Goal: Task Accomplishment & Management: Manage account settings

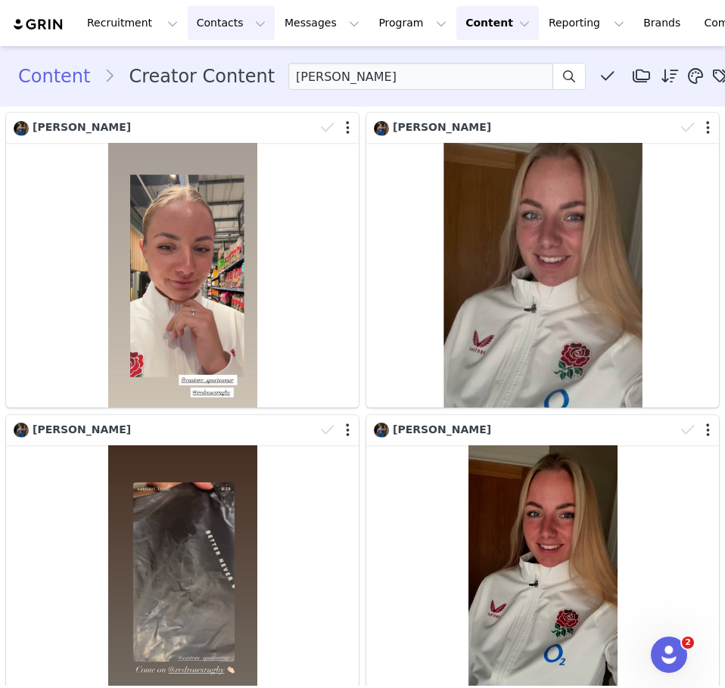
click at [188, 28] on button "Contacts Contacts" at bounding box center [231, 23] width 87 height 34
click at [227, 72] on div "Creators" at bounding box center [232, 67] width 101 height 16
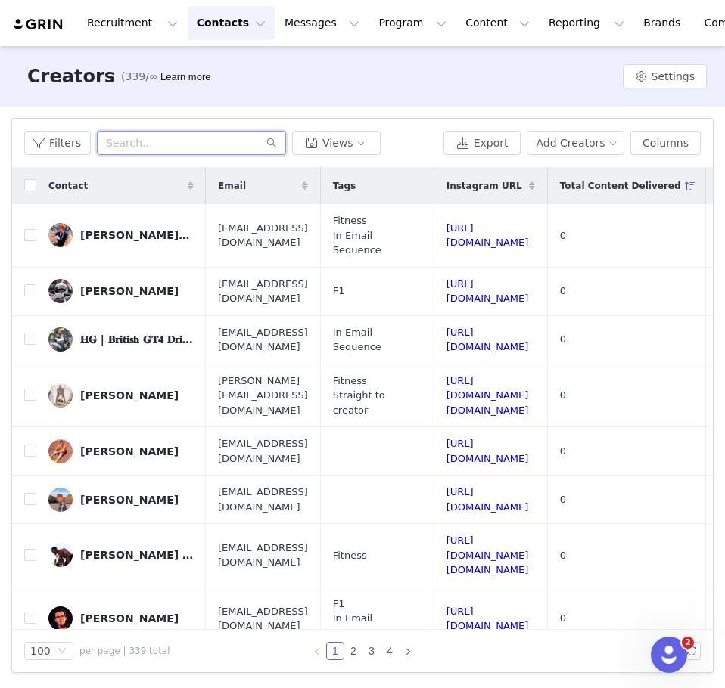
click at [213, 148] on input "text" at bounding box center [191, 143] width 189 height 24
paste input "[PERSON_NAME] [PERSON_NAME]"
type input "[PERSON_NAME] [PERSON_NAME]"
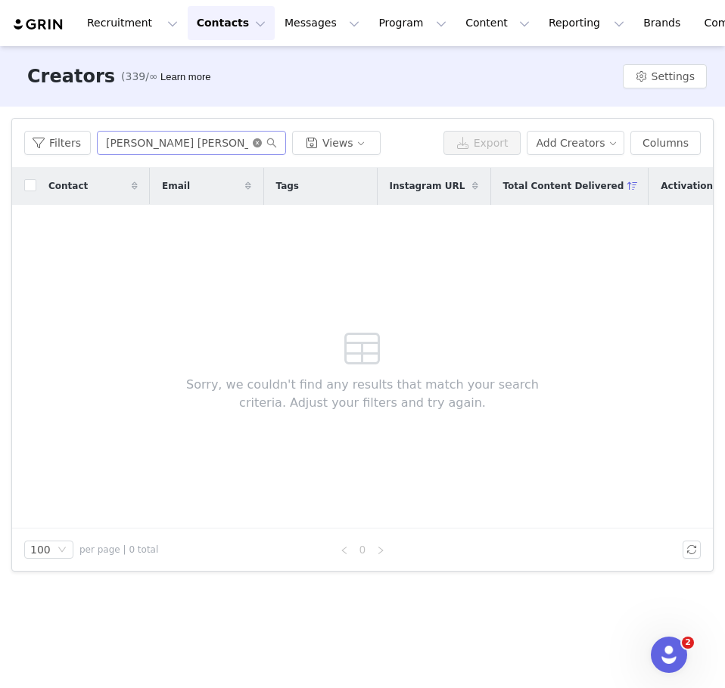
click at [253, 142] on icon "icon: close-circle" at bounding box center [257, 142] width 9 height 9
click at [231, 139] on input "text" at bounding box center [191, 143] width 189 height 24
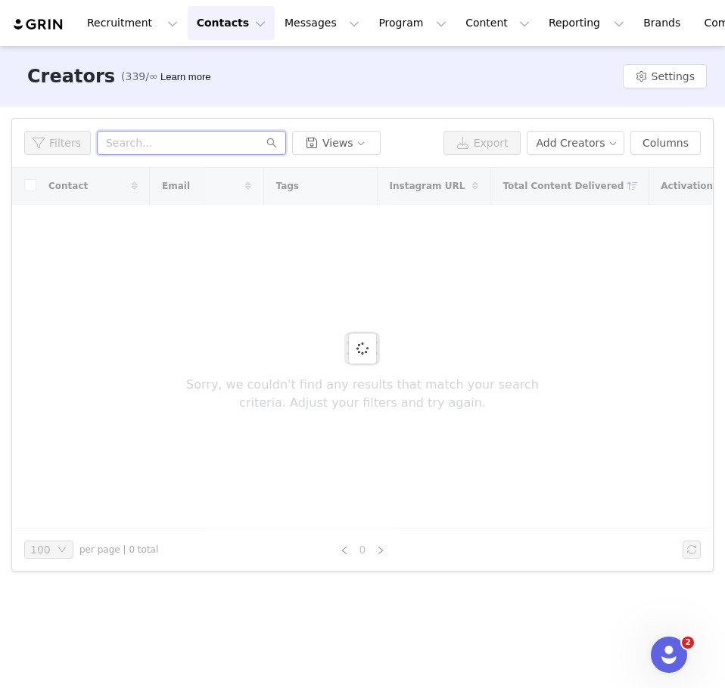
paste input "@archery_dan21"
type input "@archery_dan21"
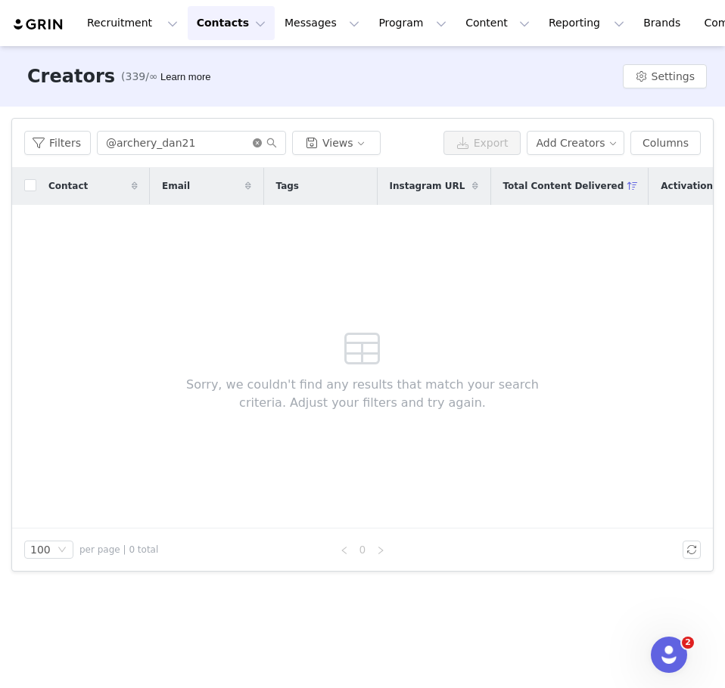
click at [256, 140] on icon "icon: close-circle" at bounding box center [257, 142] width 9 height 9
click at [206, 143] on input "text" at bounding box center [191, 143] width 189 height 24
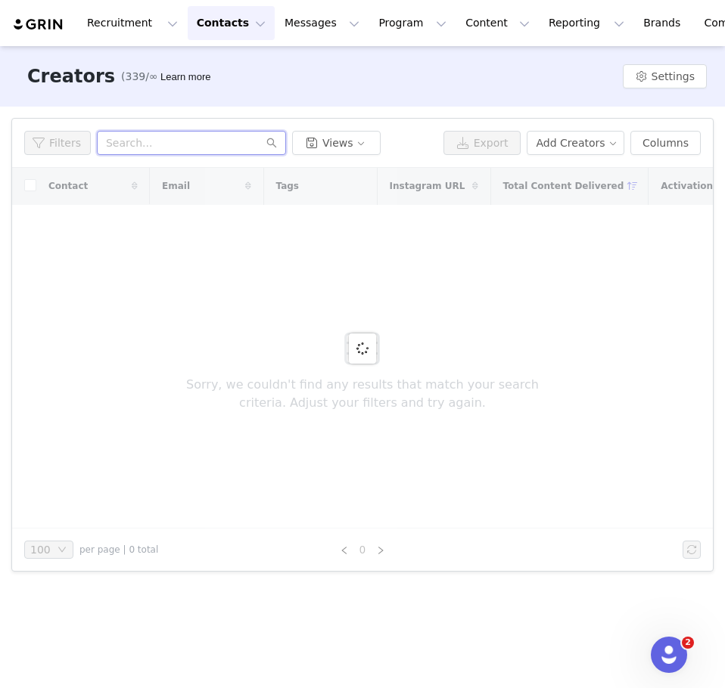
paste input "[EMAIL_ADDRESS][DOMAIN_NAME]"
type input "[EMAIL_ADDRESS][DOMAIN_NAME]"
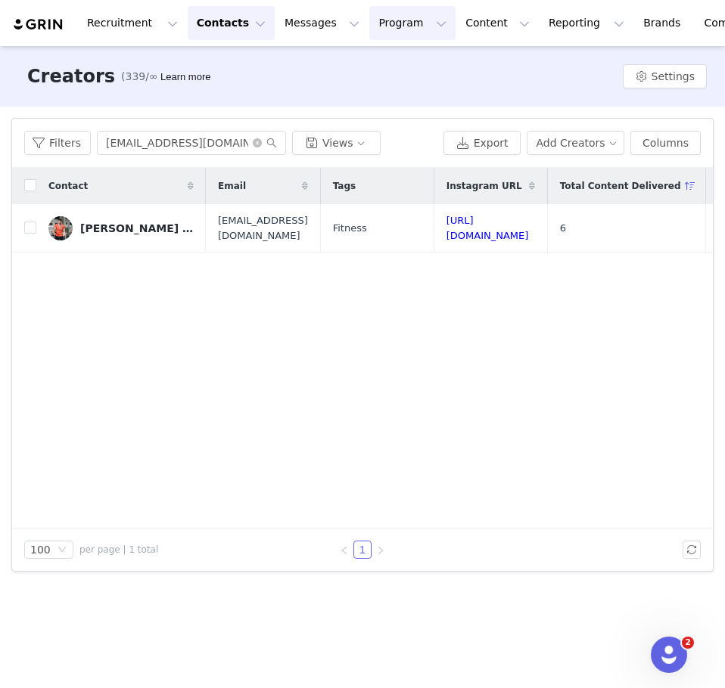
click at [393, 26] on button "Program Program" at bounding box center [412, 23] width 86 height 34
click at [390, 70] on p "Activations" at bounding box center [373, 67] width 58 height 16
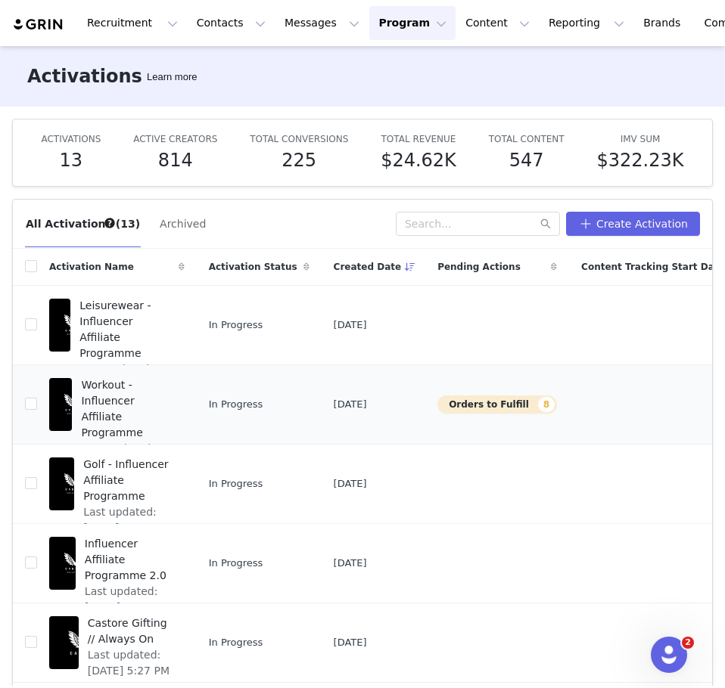
click at [110, 380] on span "Workout - Influencer Affiliate Programme" at bounding box center [128, 409] width 94 height 64
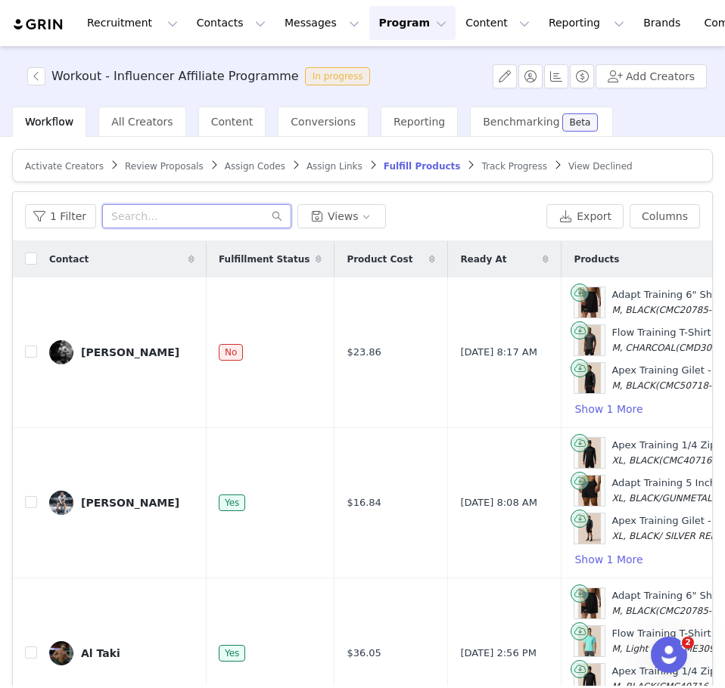
click at [207, 219] on input "text" at bounding box center [196, 216] width 189 height 24
click at [142, 221] on input "text" at bounding box center [196, 216] width 189 height 24
paste input "[EMAIL_ADDRESS][DOMAIN_NAME]"
type input "[EMAIL_ADDRESS][DOMAIN_NAME]"
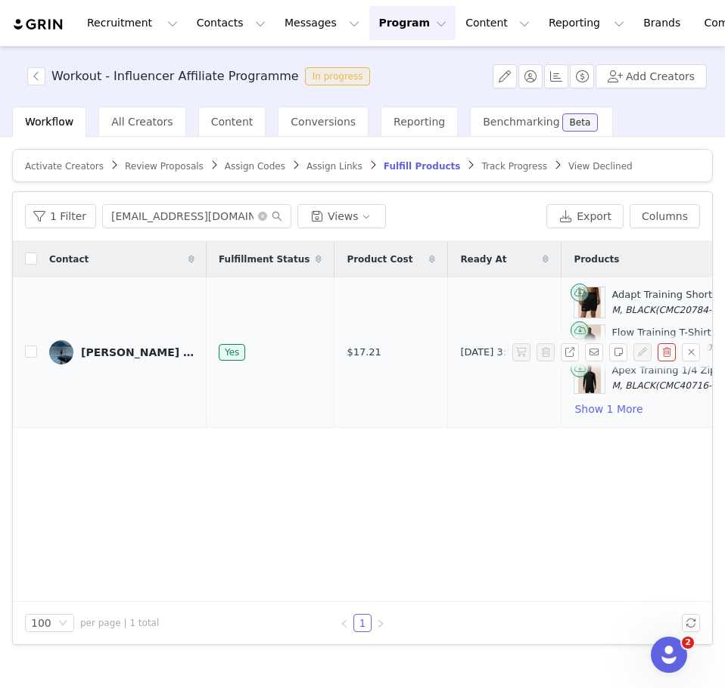
click at [79, 351] on link "[PERSON_NAME] ◾️ Fitness Coach" at bounding box center [121, 352] width 145 height 24
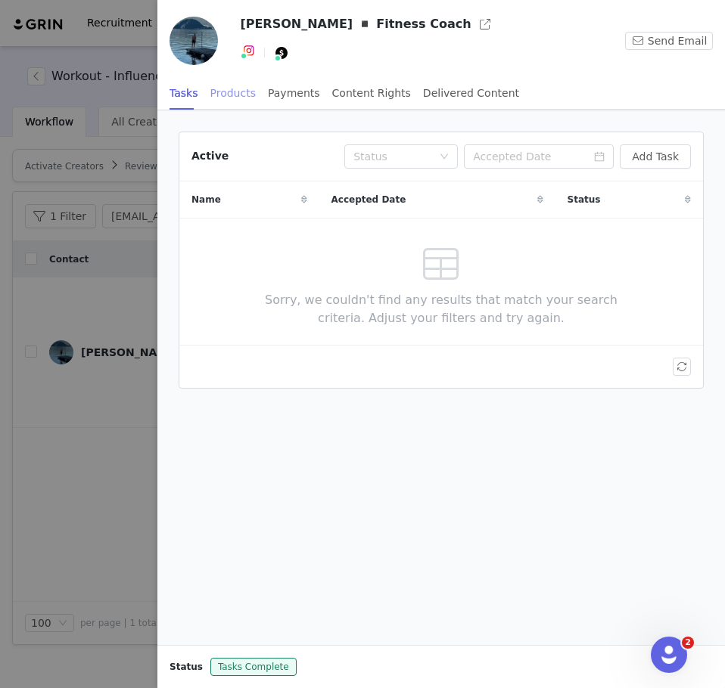
click at [231, 92] on div "Products" at bounding box center [232, 93] width 45 height 34
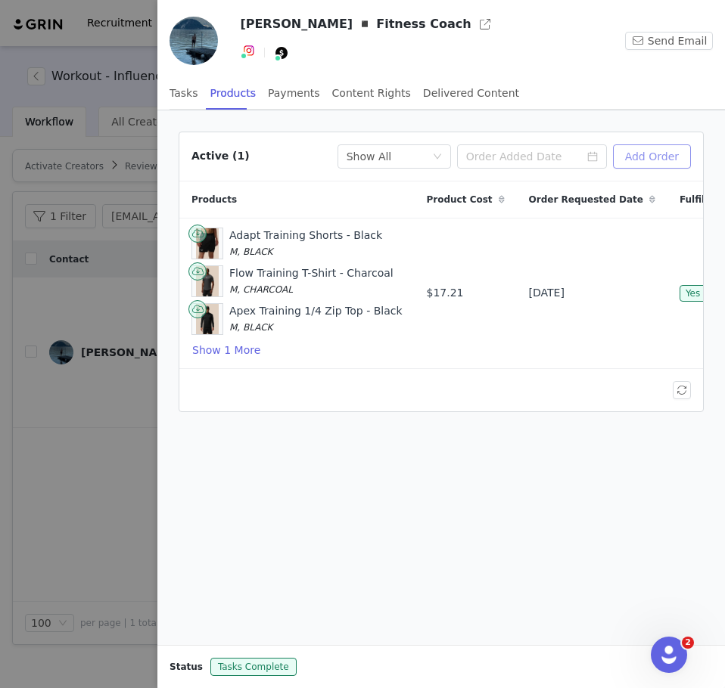
click at [658, 158] on button "Add Order" at bounding box center [652, 156] width 78 height 24
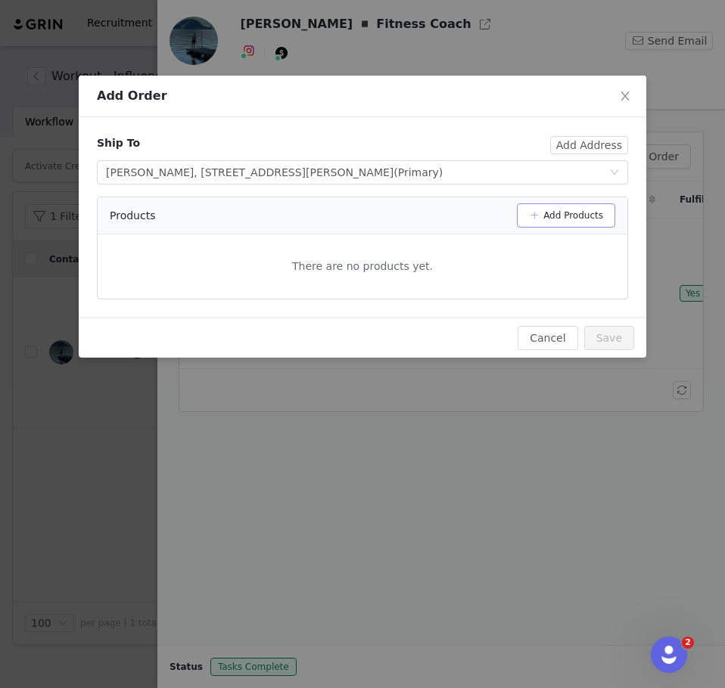
click at [536, 222] on button "Add Products" at bounding box center [566, 215] width 98 height 24
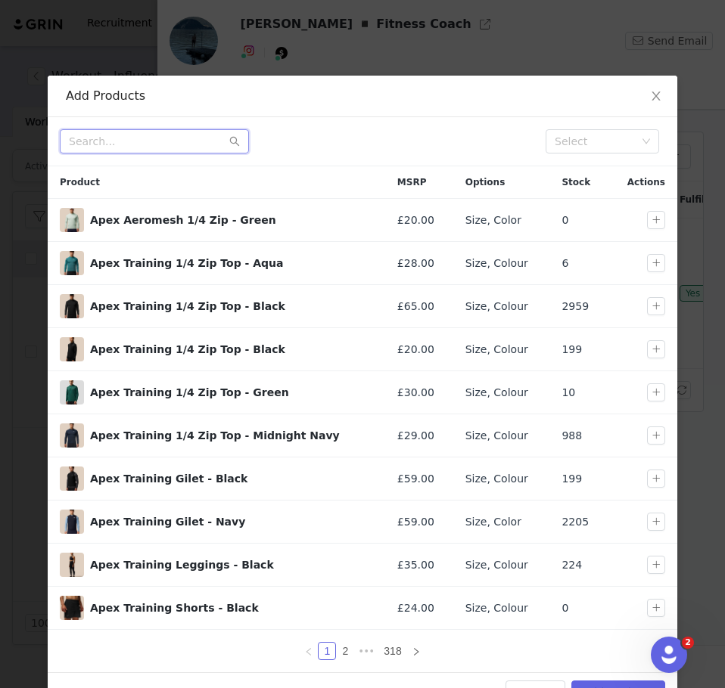
click at [123, 141] on input "text" at bounding box center [154, 141] width 189 height 24
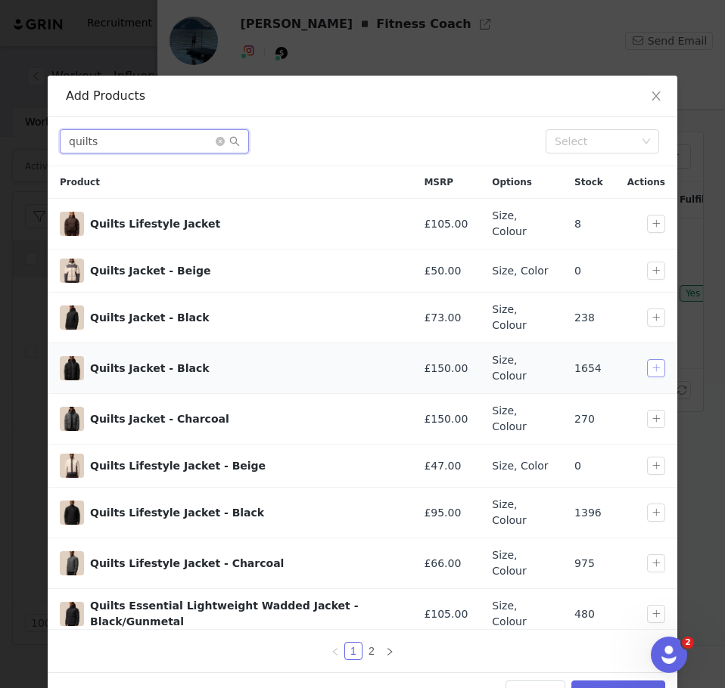
type input "quilts"
click at [647, 359] on button "button" at bounding box center [656, 368] width 18 height 18
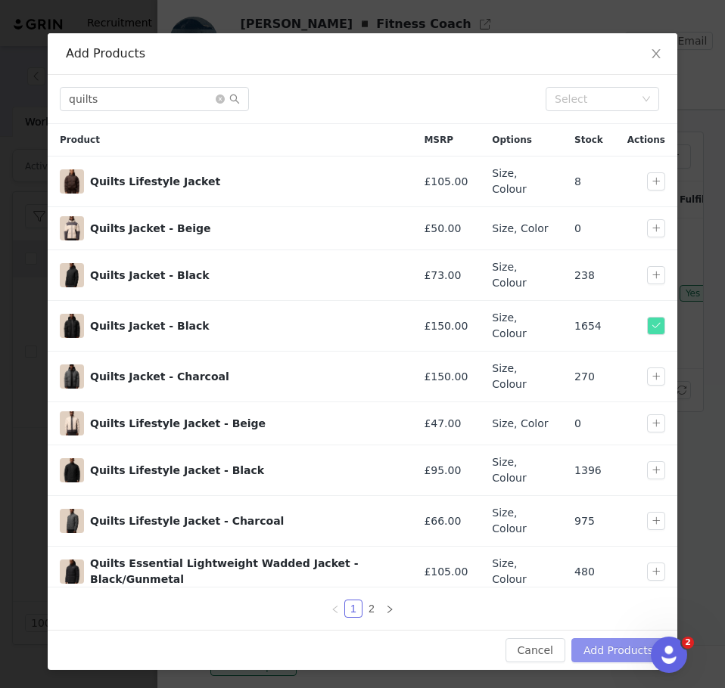
click at [600, 656] on button "Add Products" at bounding box center [618, 650] width 94 height 24
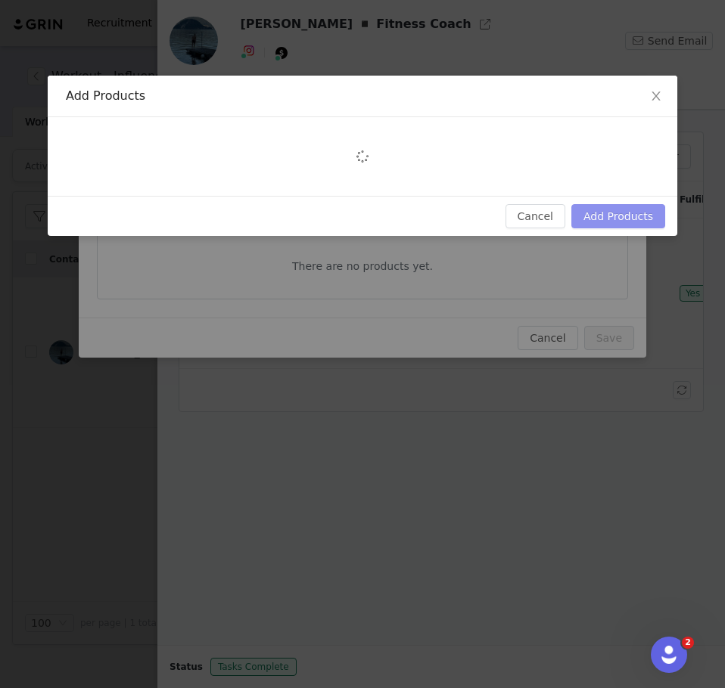
scroll to position [0, 0]
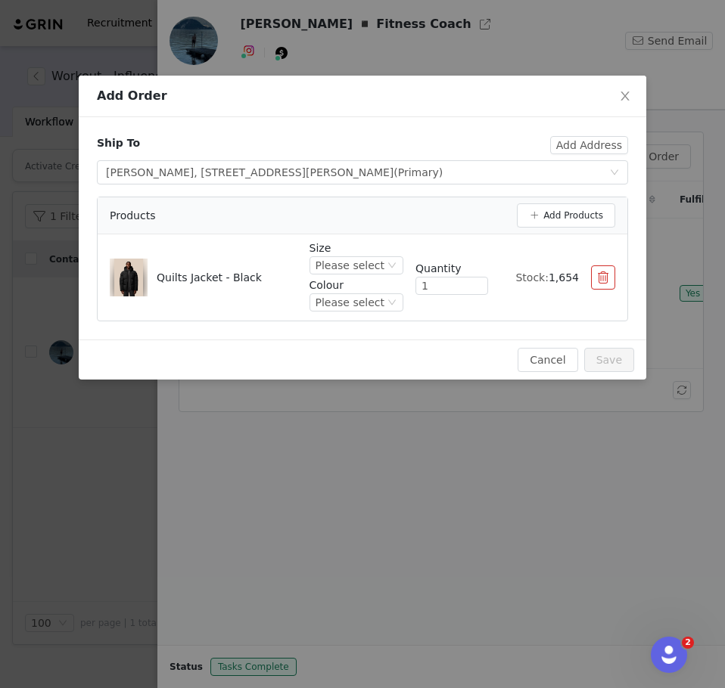
click at [355, 253] on p "Size" at bounding box center [356, 248] width 94 height 16
click at [355, 263] on div "Please select" at bounding box center [349, 265] width 69 height 17
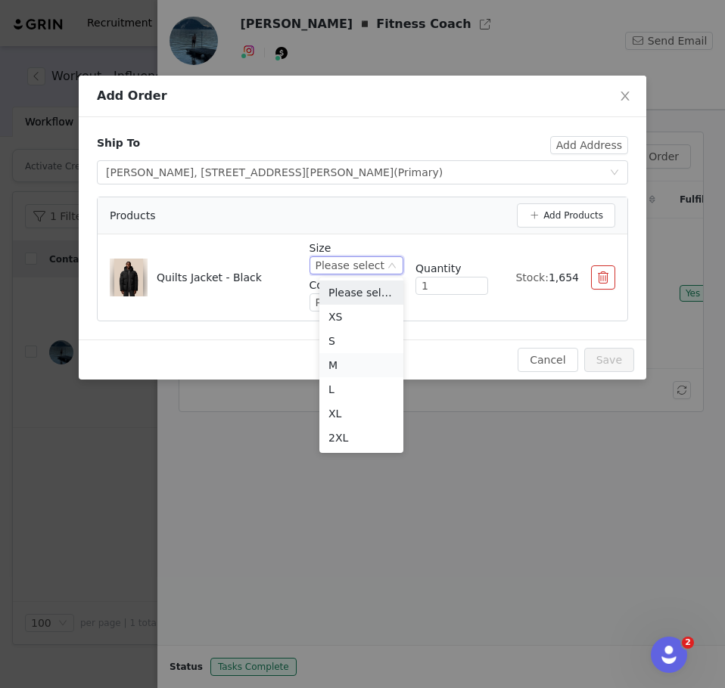
click at [345, 361] on li "M" at bounding box center [361, 365] width 84 height 24
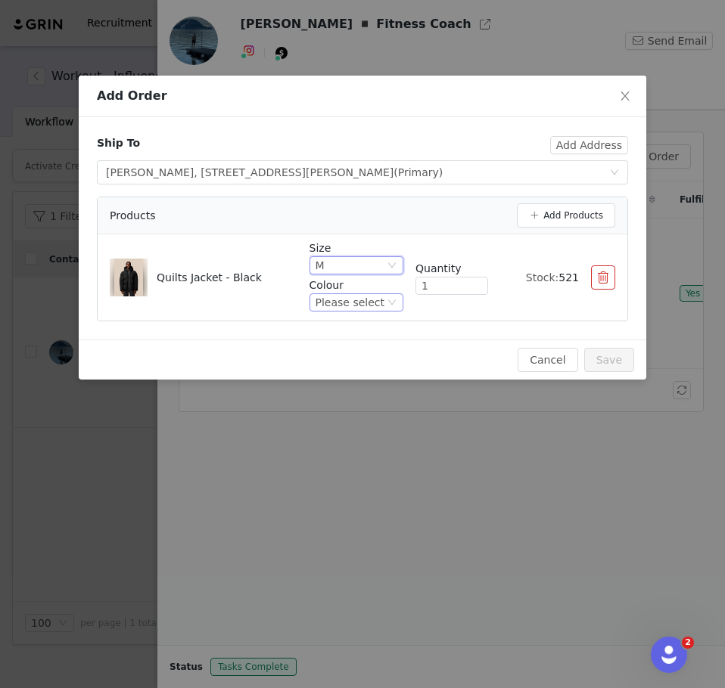
click at [374, 306] on div "Please select" at bounding box center [349, 302] width 69 height 17
click at [368, 355] on li "BLACK" at bounding box center [361, 354] width 84 height 24
click at [623, 357] on button "Save" at bounding box center [609, 360] width 50 height 24
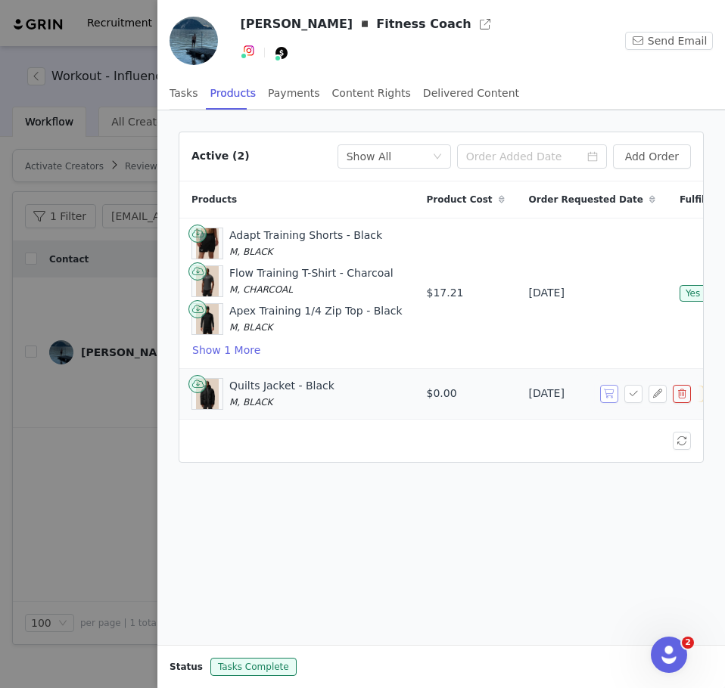
click at [608, 394] on button "button" at bounding box center [609, 394] width 18 height 18
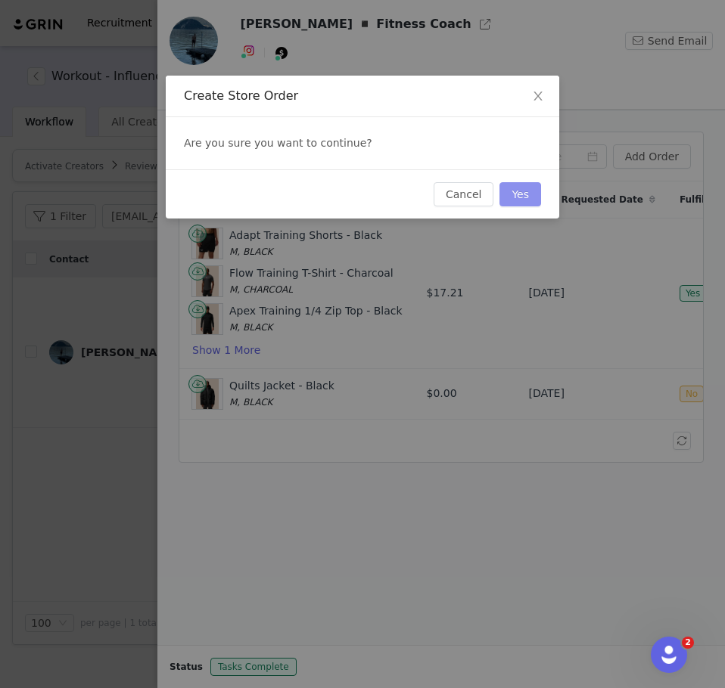
click at [512, 203] on button "Yes" at bounding box center [520, 194] width 42 height 24
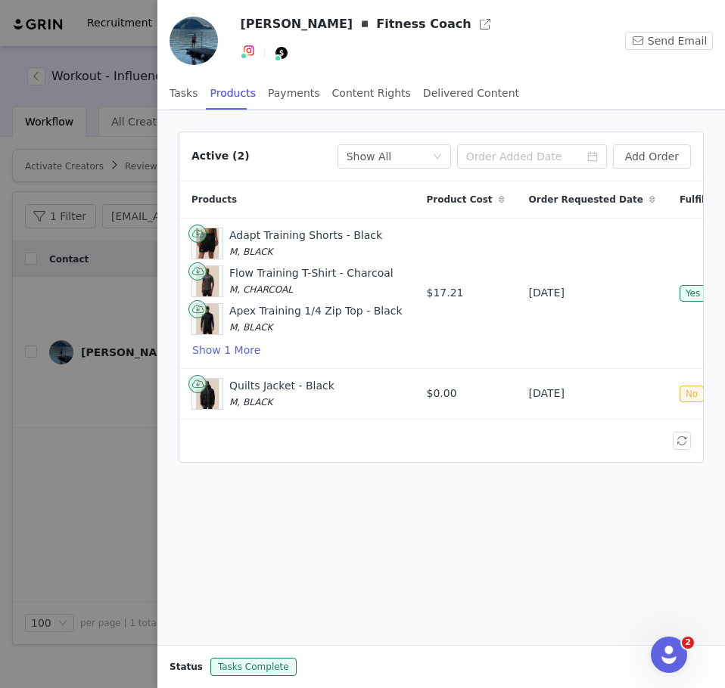
click at [127, 461] on div at bounding box center [362, 344] width 725 height 688
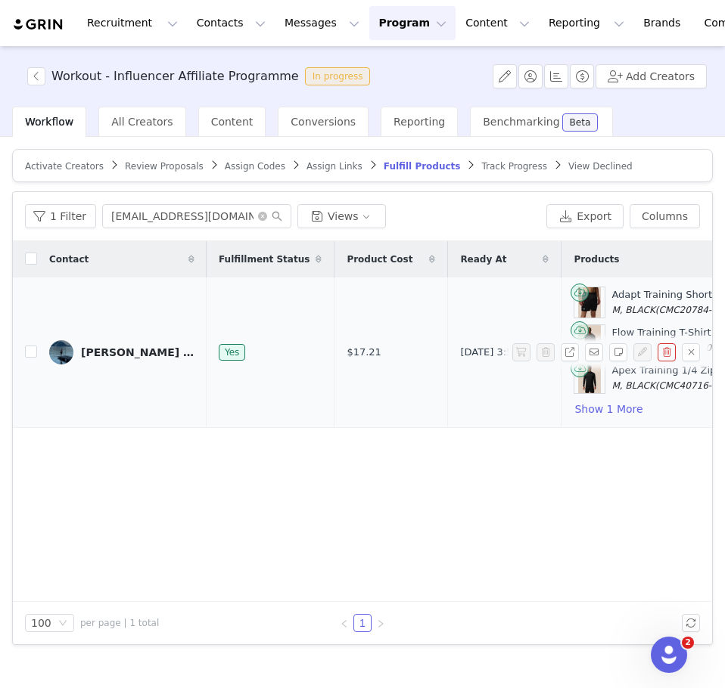
click at [155, 356] on div "[PERSON_NAME] ◾️ Fitness Coach" at bounding box center [137, 352] width 113 height 12
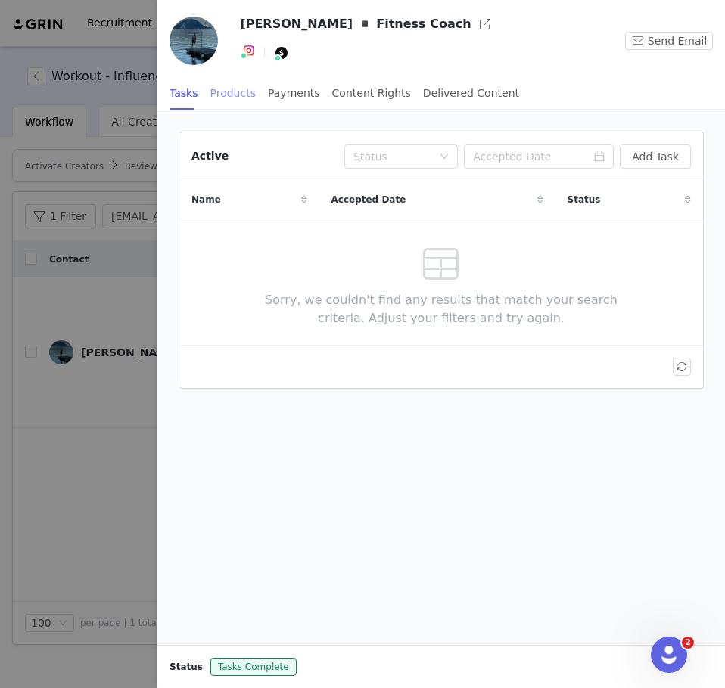
click at [225, 92] on div "Products" at bounding box center [232, 93] width 45 height 34
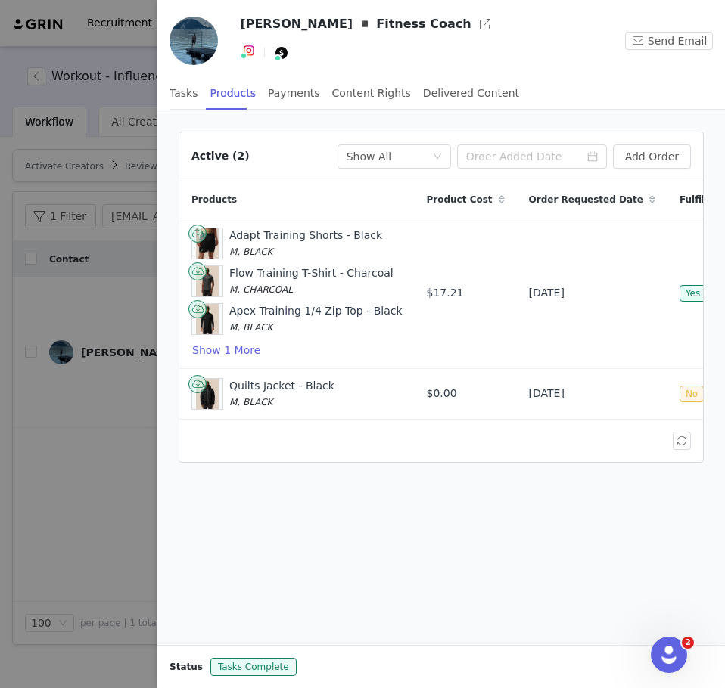
click at [111, 444] on div at bounding box center [362, 344] width 725 height 688
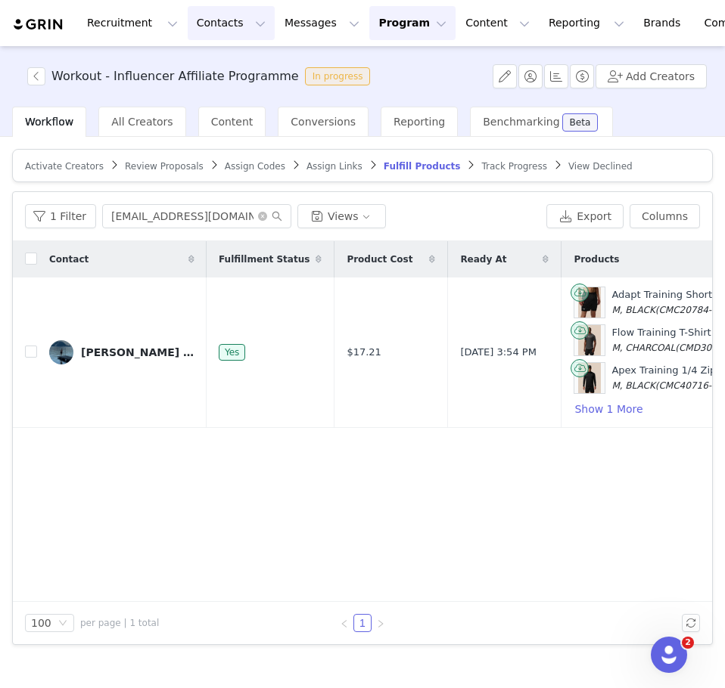
click at [200, 20] on button "Contacts Contacts" at bounding box center [231, 23] width 87 height 34
click at [224, 73] on p "Creators" at bounding box center [207, 67] width 45 height 16
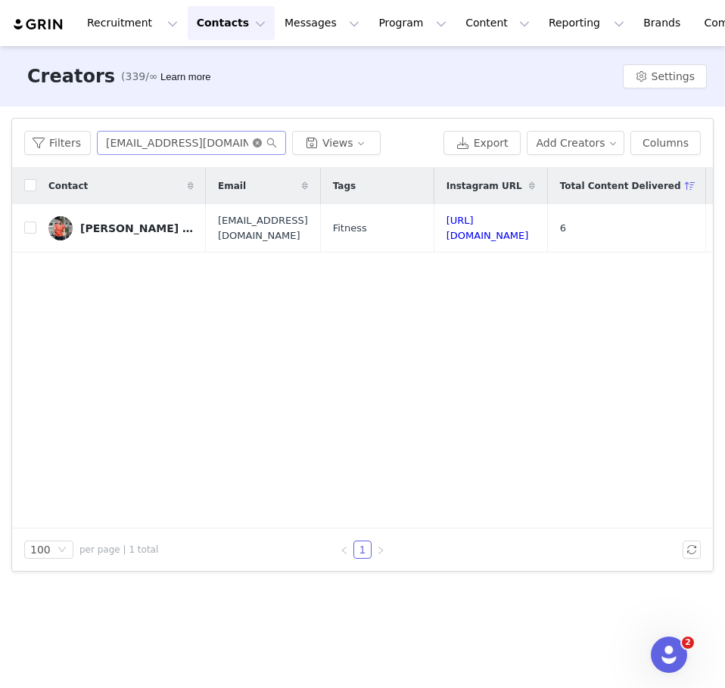
click at [253, 141] on icon "icon: close-circle" at bounding box center [257, 142] width 9 height 9
click at [237, 141] on input "text" at bounding box center [191, 143] width 189 height 24
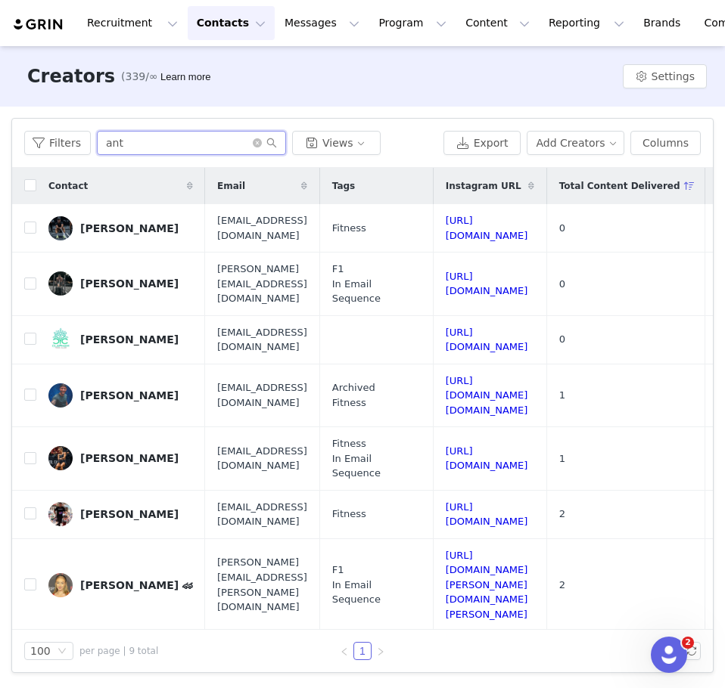
type input "ant"
click at [113, 657] on div "[PERSON_NAME]" at bounding box center [129, 663] width 98 height 12
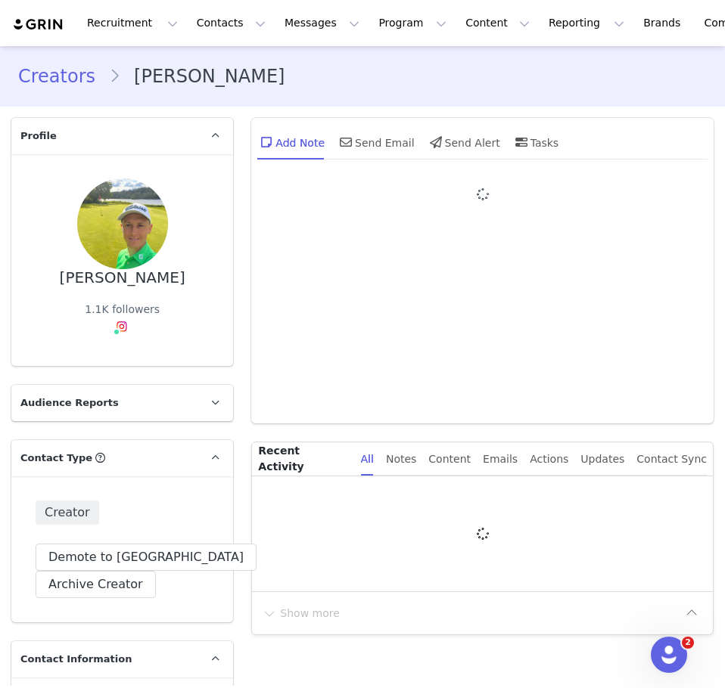
type input "+33 ([GEOGRAPHIC_DATA])"
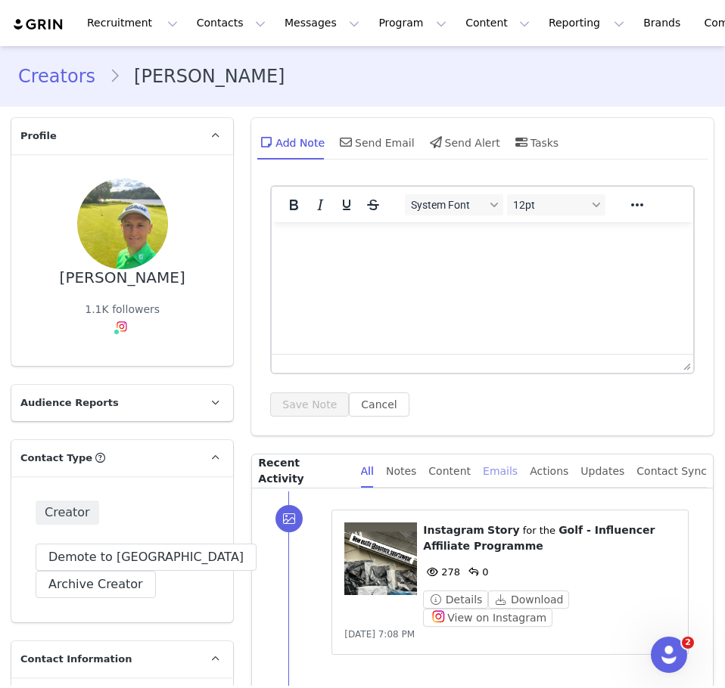
click at [503, 472] on div "Emails" at bounding box center [500, 472] width 35 height 34
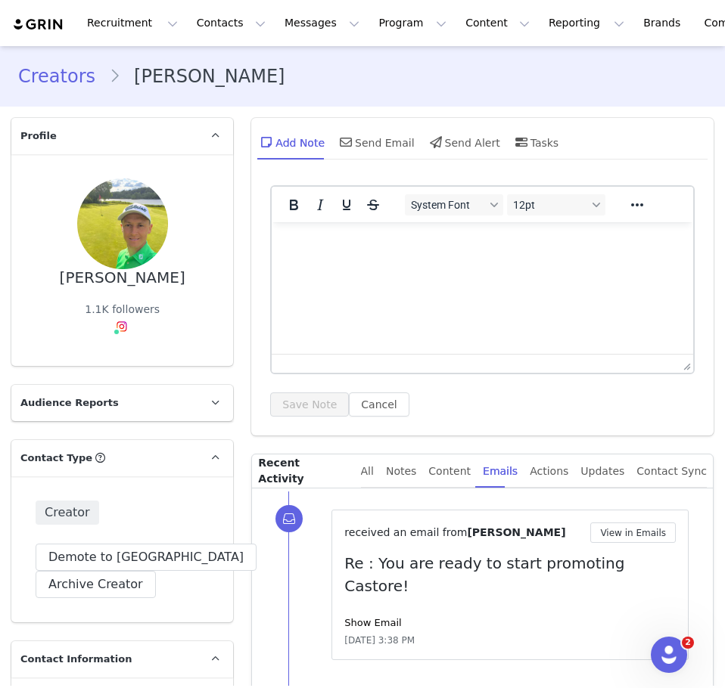
click at [119, 325] on img at bounding box center [122, 327] width 12 height 12
click at [115, 364] on link "@anto_fungolf" at bounding box center [125, 359] width 76 height 12
click at [206, 24] on button "Contacts Contacts" at bounding box center [231, 23] width 87 height 34
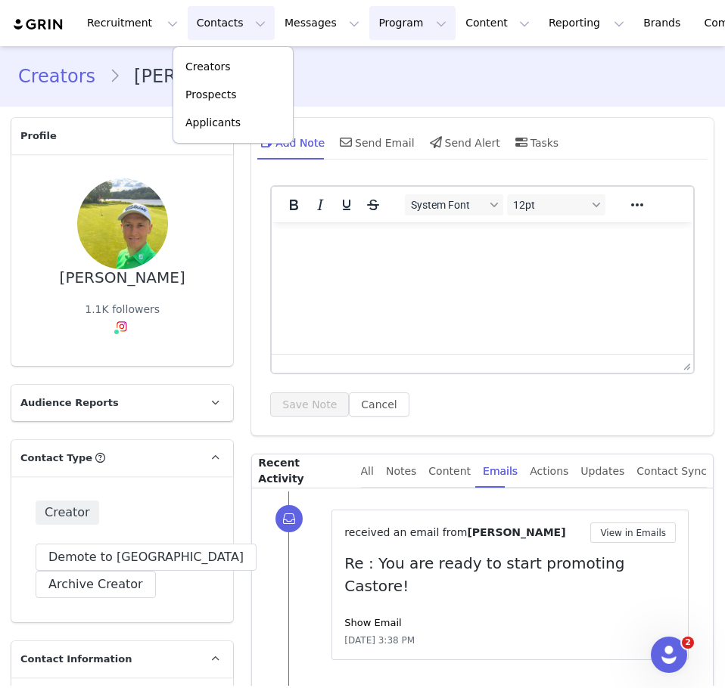
click at [369, 28] on button "Program Program" at bounding box center [412, 23] width 86 height 34
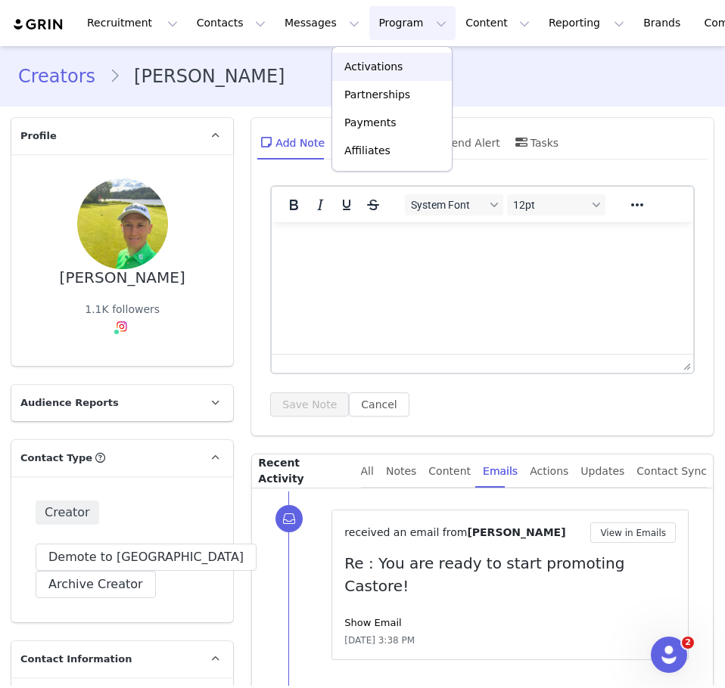
click at [391, 71] on p "Activations" at bounding box center [373, 67] width 58 height 16
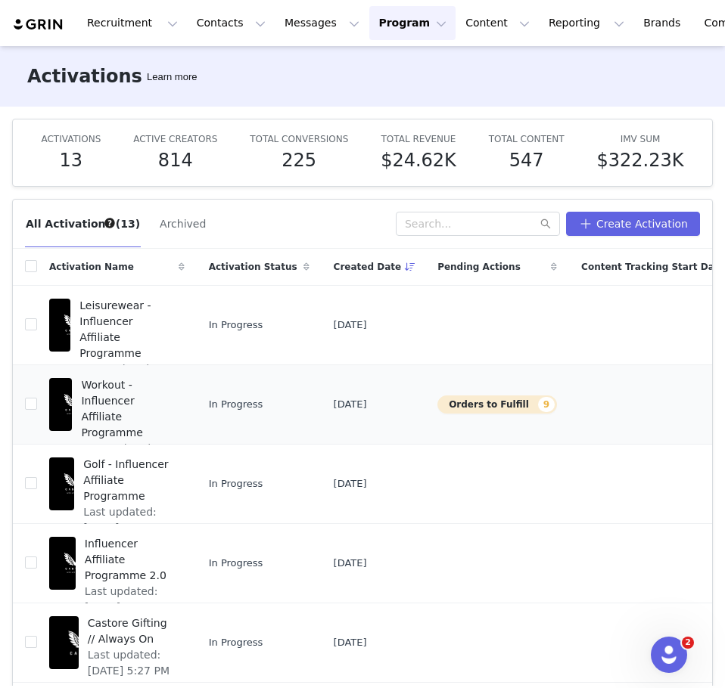
click at [107, 388] on span "Workout - Influencer Affiliate Programme" at bounding box center [128, 409] width 94 height 64
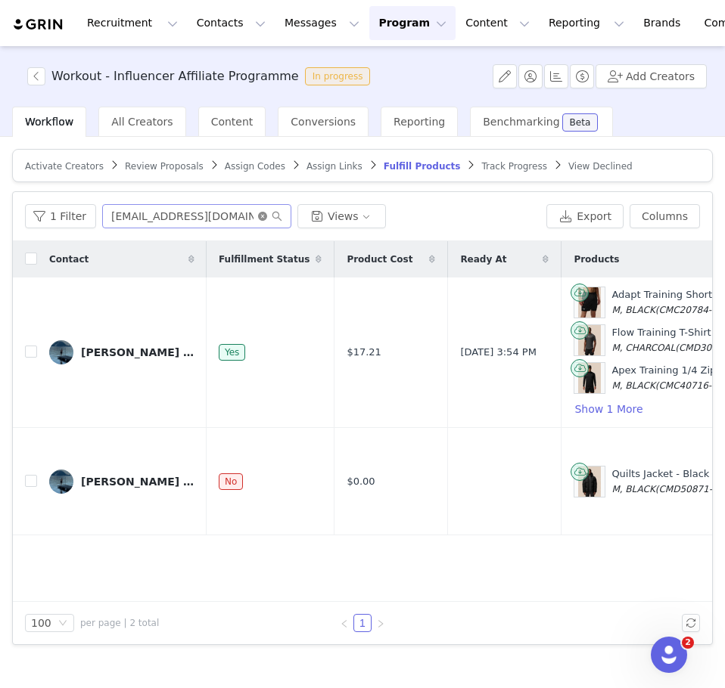
click at [258, 219] on icon "icon: close-circle" at bounding box center [262, 216] width 9 height 9
click at [213, 213] on input "text" at bounding box center [196, 216] width 189 height 24
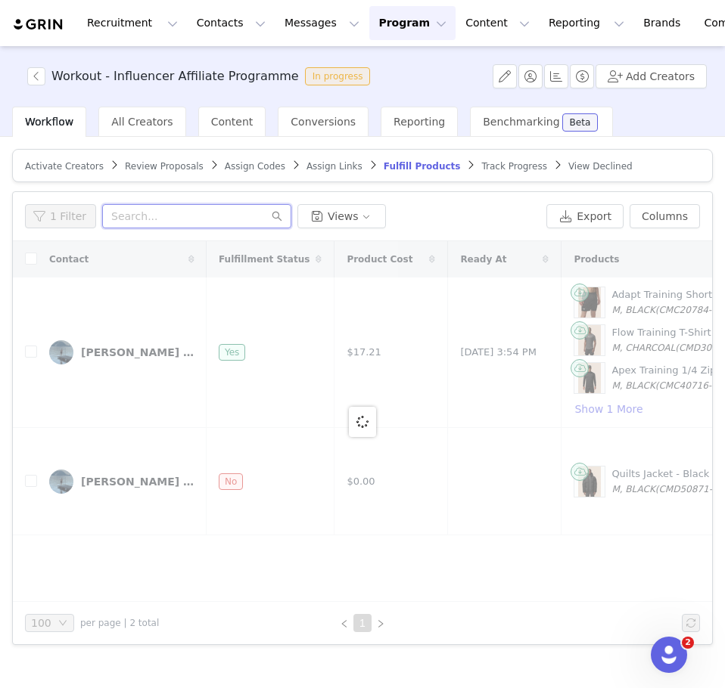
paste input "[EMAIL_ADDRESS][DOMAIN_NAME]"
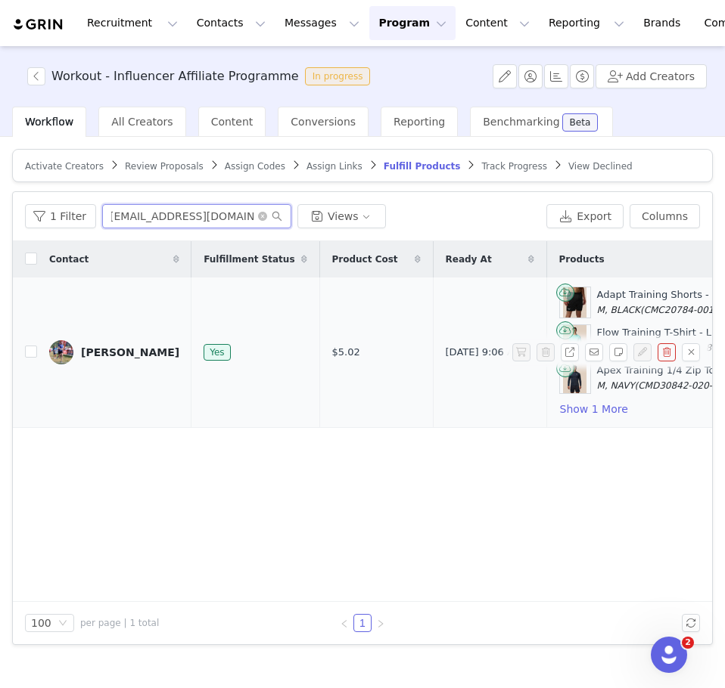
type input "[EMAIL_ADDRESS][DOMAIN_NAME]"
click at [119, 346] on link "[PERSON_NAME]" at bounding box center [114, 352] width 130 height 24
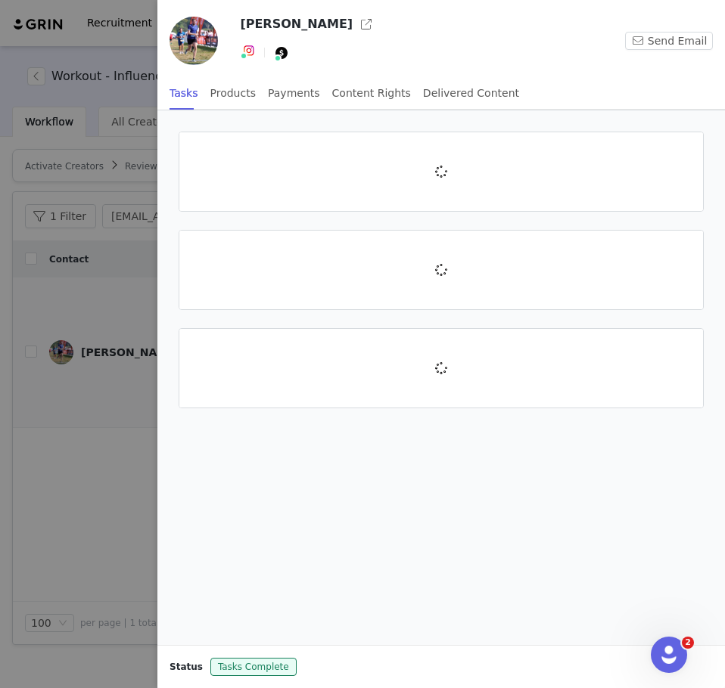
click at [121, 346] on div at bounding box center [362, 344] width 725 height 688
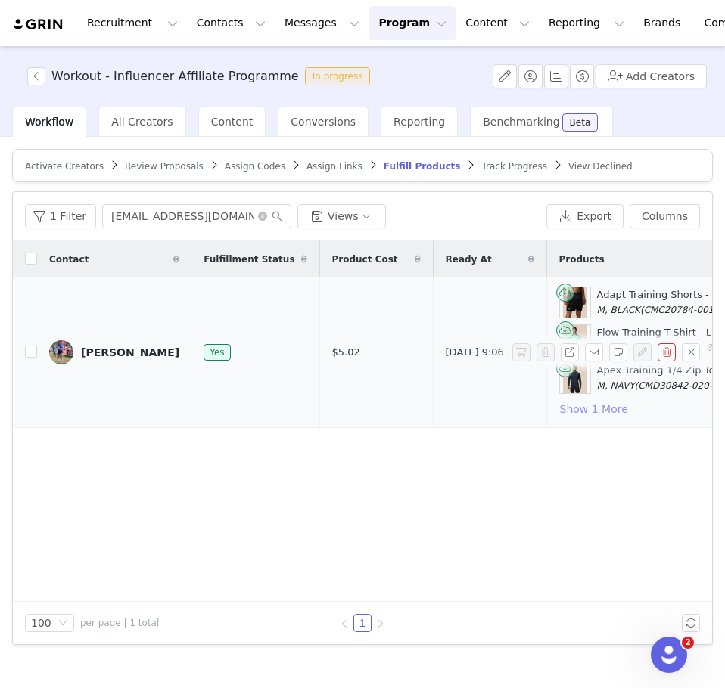
click at [559, 410] on button "Show 1 More" at bounding box center [594, 409] width 70 height 18
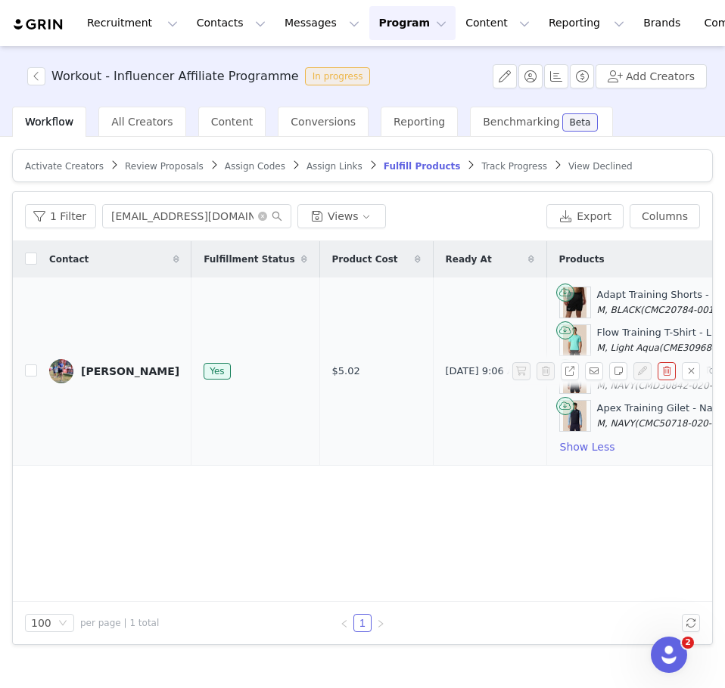
click at [100, 368] on div "[PERSON_NAME]" at bounding box center [130, 371] width 98 height 12
click at [724, 368] on div at bounding box center [725, 344] width 0 height 688
click at [82, 367] on div "[PERSON_NAME]" at bounding box center [130, 371] width 98 height 12
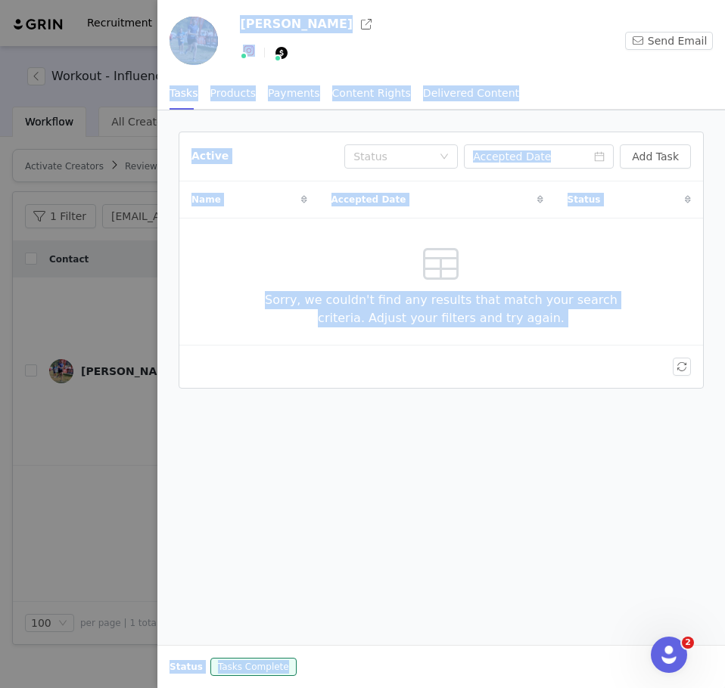
click at [225, 94] on div "Products" at bounding box center [232, 93] width 45 height 34
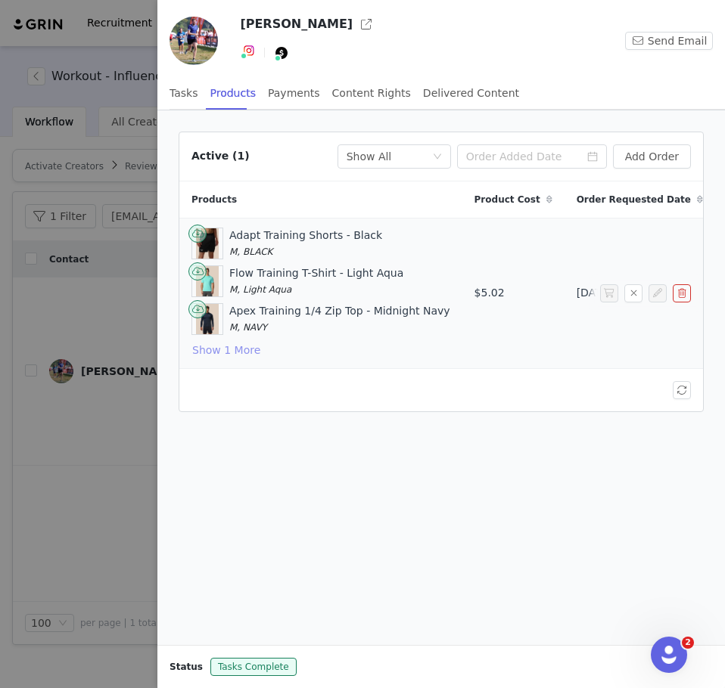
click at [235, 346] on button "Show 1 More" at bounding box center [226, 350] width 70 height 18
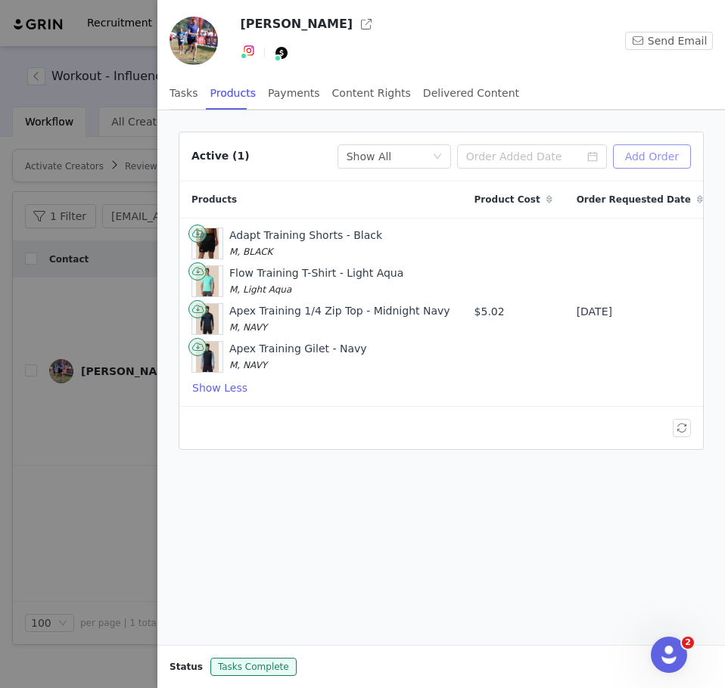
click at [652, 161] on button "Add Order" at bounding box center [652, 156] width 78 height 24
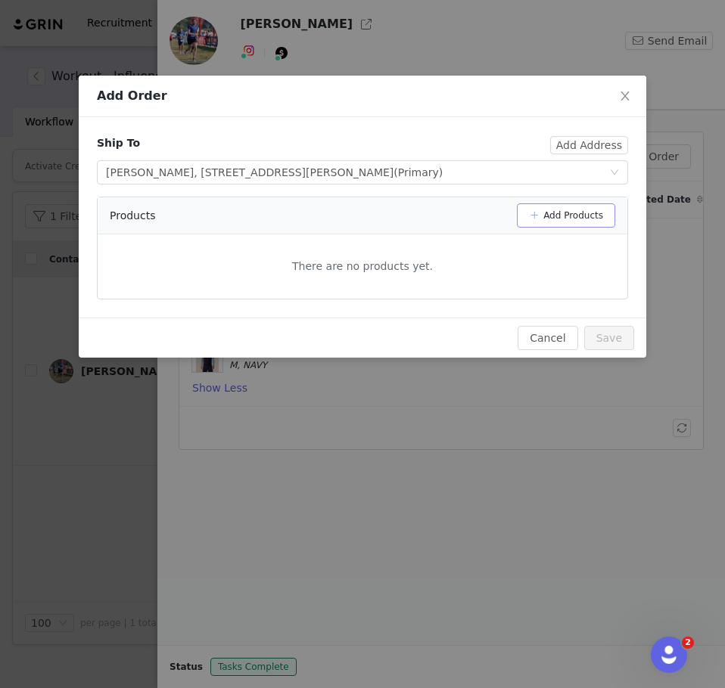
click at [590, 211] on button "Add Products" at bounding box center [566, 215] width 98 height 24
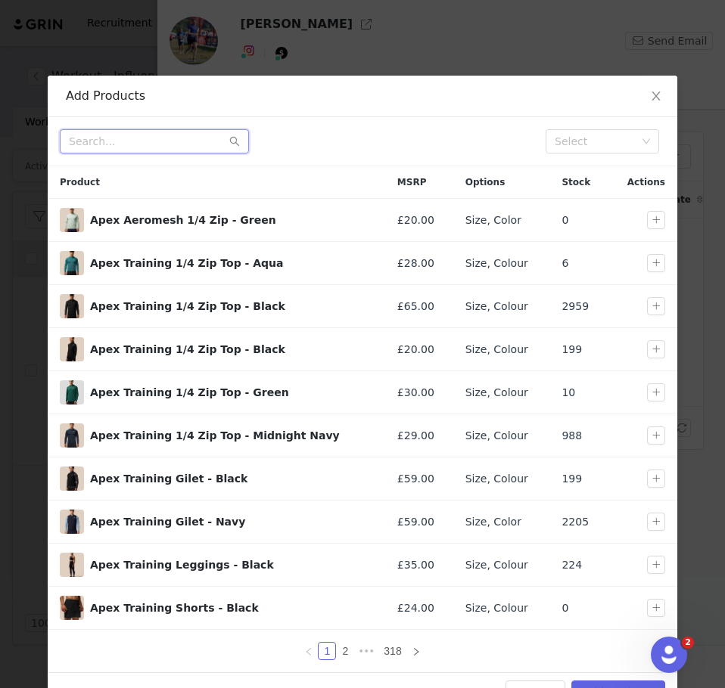
click at [109, 144] on input "text" at bounding box center [154, 141] width 189 height 24
paste input "Quilts Jacket - Charcoal"
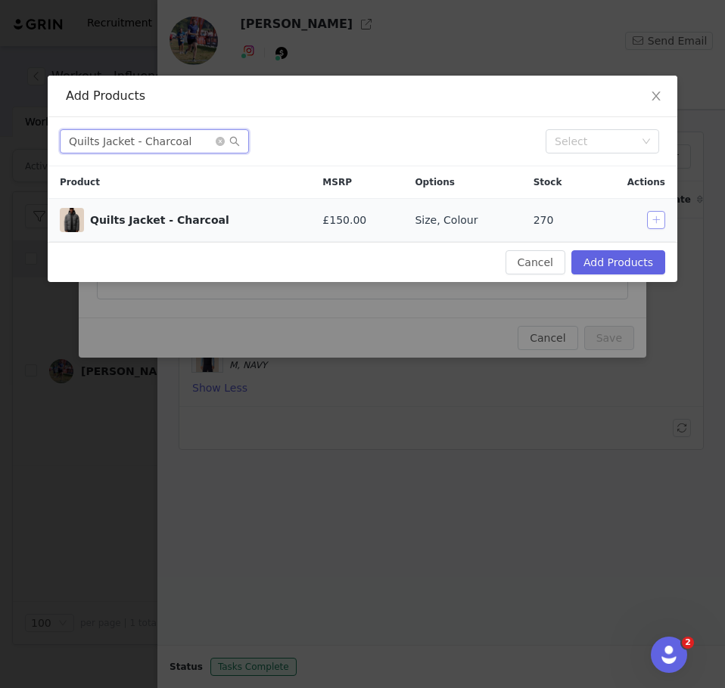
type input "Quilts Jacket - Charcoal"
click at [650, 211] on button "button" at bounding box center [656, 220] width 18 height 18
click at [653, 222] on button "button" at bounding box center [656, 220] width 18 height 18
click at [647, 219] on button "button" at bounding box center [656, 220] width 18 height 18
click at [647, 257] on button "Add Products" at bounding box center [618, 262] width 94 height 24
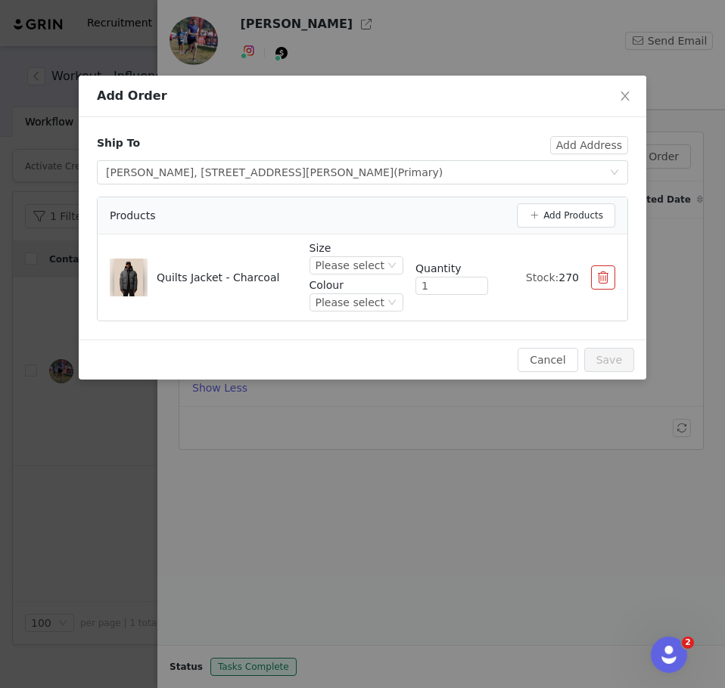
click at [371, 256] on p "Size" at bounding box center [356, 248] width 94 height 16
click at [368, 266] on div "Please select" at bounding box center [349, 265] width 69 height 17
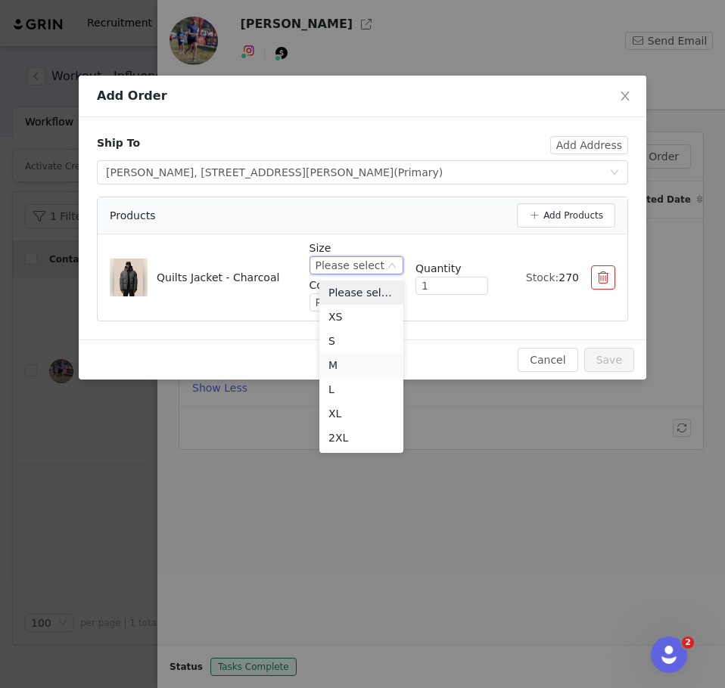
click at [326, 368] on li "M" at bounding box center [361, 365] width 84 height 24
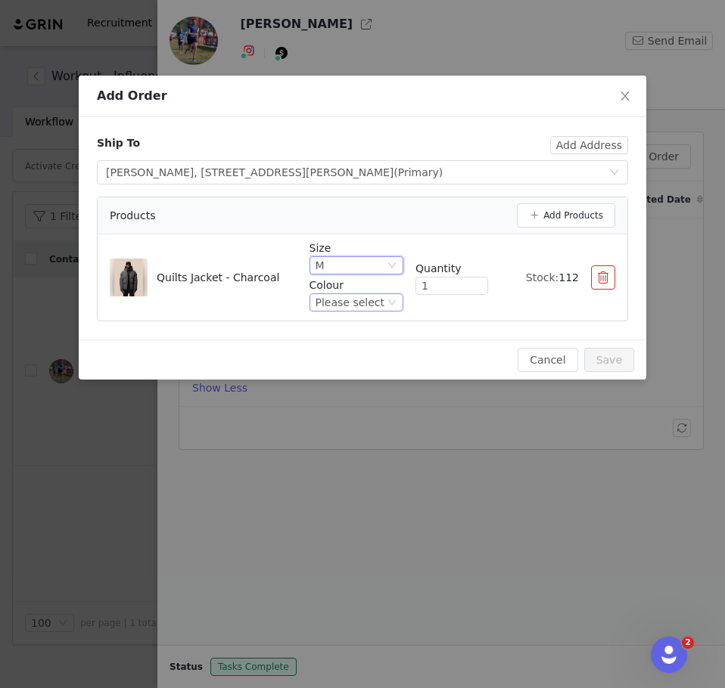
click at [378, 303] on div "Please select" at bounding box center [349, 302] width 69 height 17
click at [380, 353] on li "CHARCOAL" at bounding box center [361, 354] width 84 height 24
click at [616, 354] on button "Save" at bounding box center [609, 360] width 50 height 24
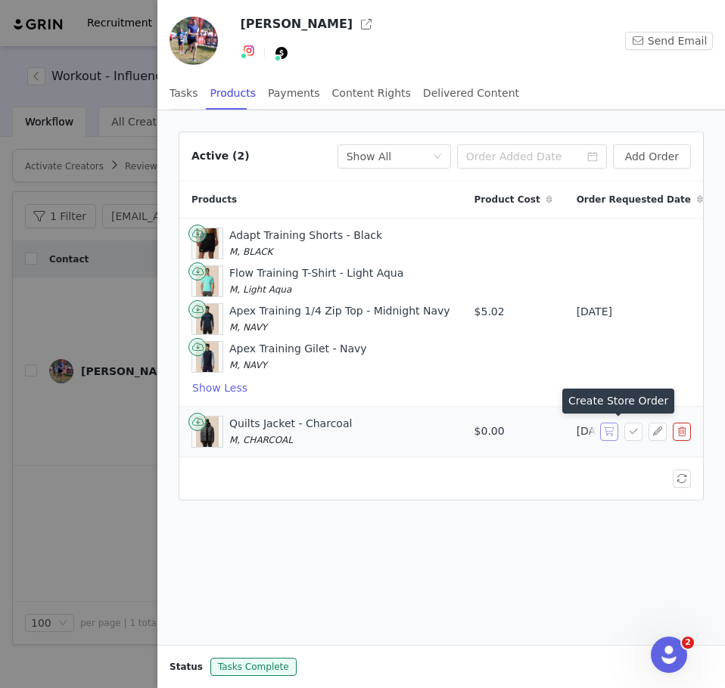
click at [608, 433] on button "button" at bounding box center [609, 432] width 18 height 18
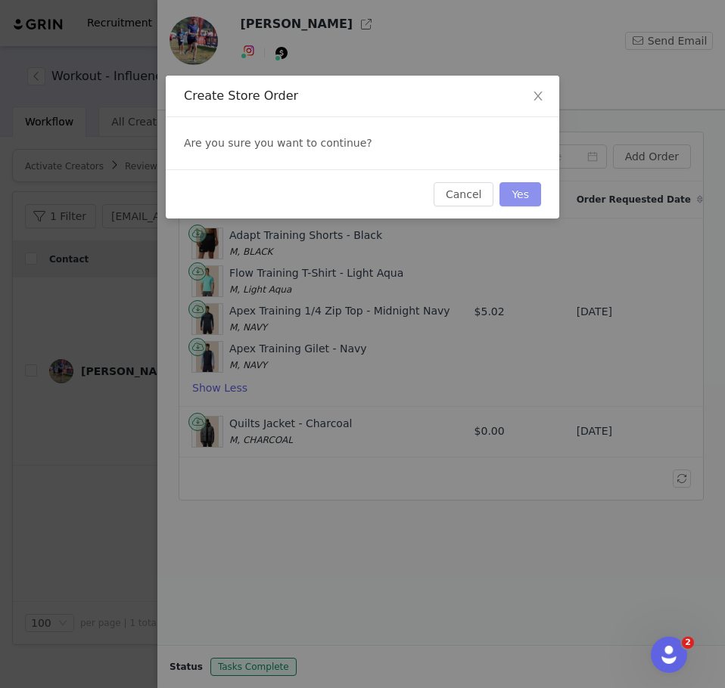
click at [520, 204] on button "Yes" at bounding box center [520, 194] width 42 height 24
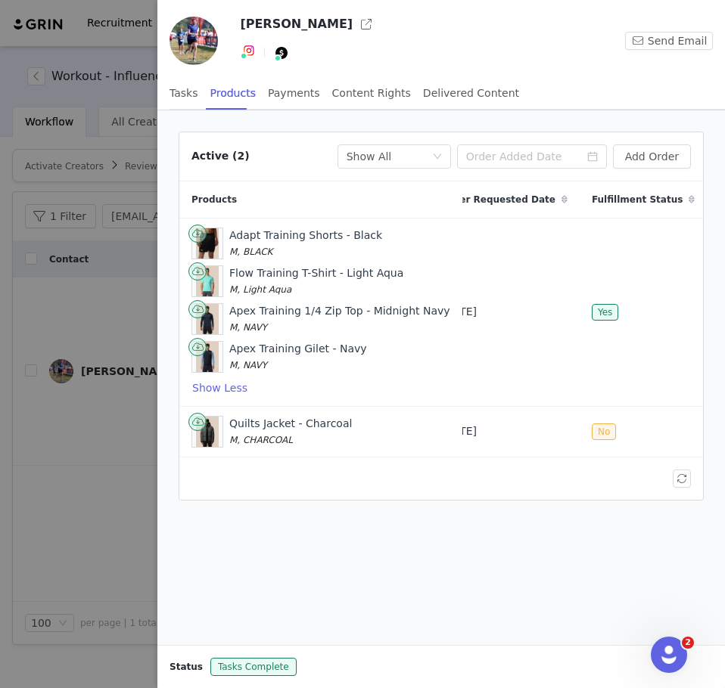
scroll to position [0, 194]
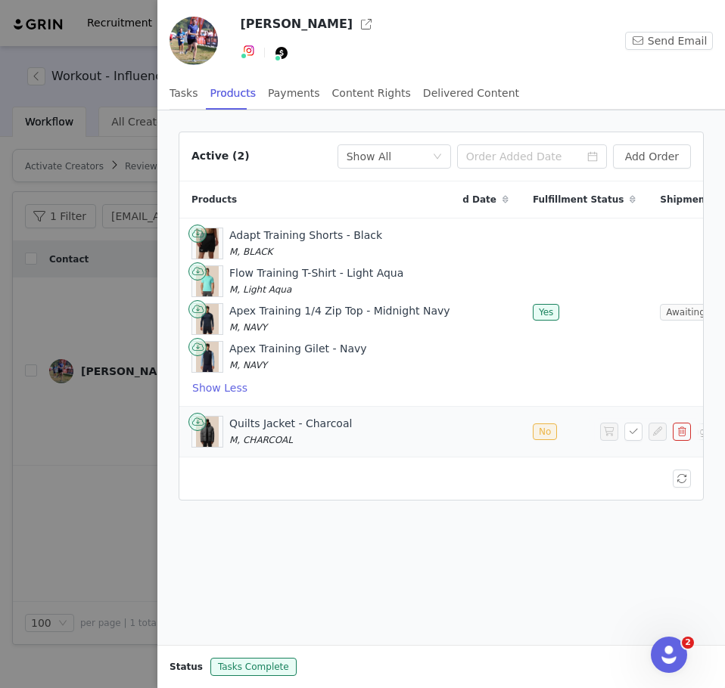
drag, startPoint x: 593, startPoint y: 438, endPoint x: 592, endPoint y: 449, distance: 11.4
click at [647, 449] on td "Awaiting Shipment" at bounding box center [711, 431] width 128 height 51
click at [107, 251] on div at bounding box center [362, 344] width 725 height 688
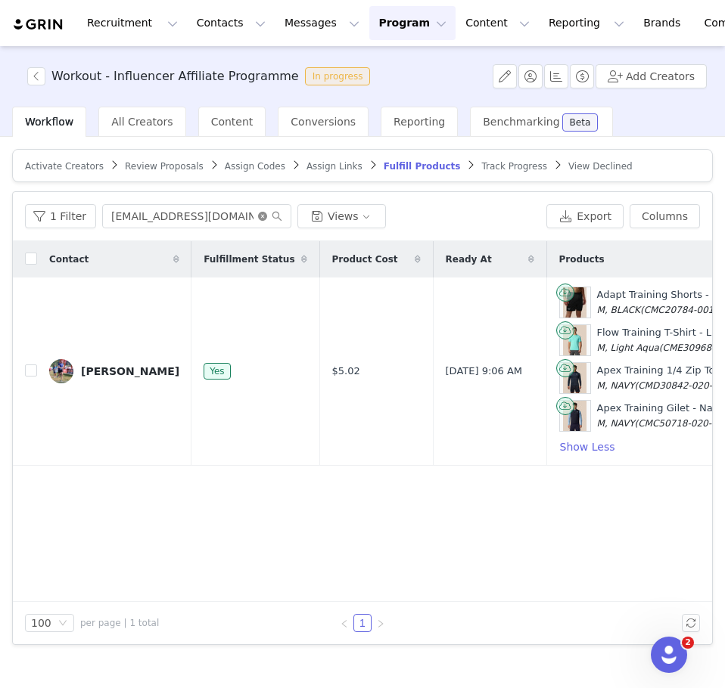
click at [258, 215] on icon "icon: close-circle" at bounding box center [262, 216] width 9 height 9
click at [194, 219] on input "text" at bounding box center [196, 216] width 189 height 24
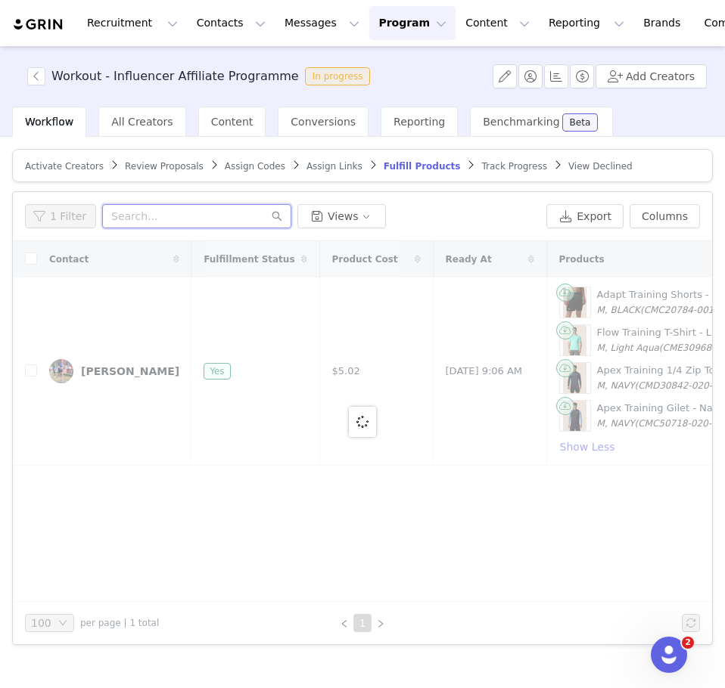
paste input "[EMAIL_ADDRESS][DOMAIN_NAME]"
type input "[EMAIL_ADDRESS][DOMAIN_NAME]"
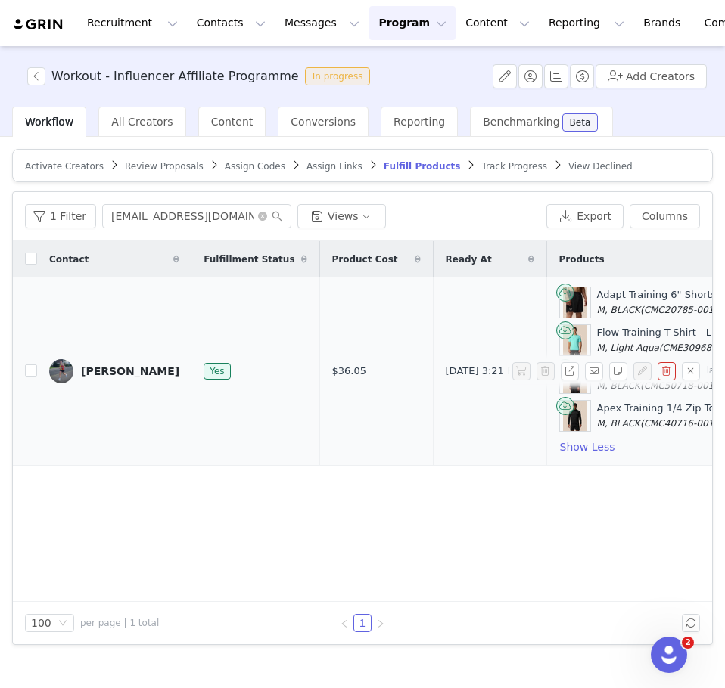
click at [548, 455] on td "Adapt Training 6" Shorts - Black M, BLACK (CMC20785-001-M) Flow Training T-Shir…" at bounding box center [658, 372] width 225 height 188
click at [559, 444] on button "Show Less" at bounding box center [587, 447] width 57 height 18
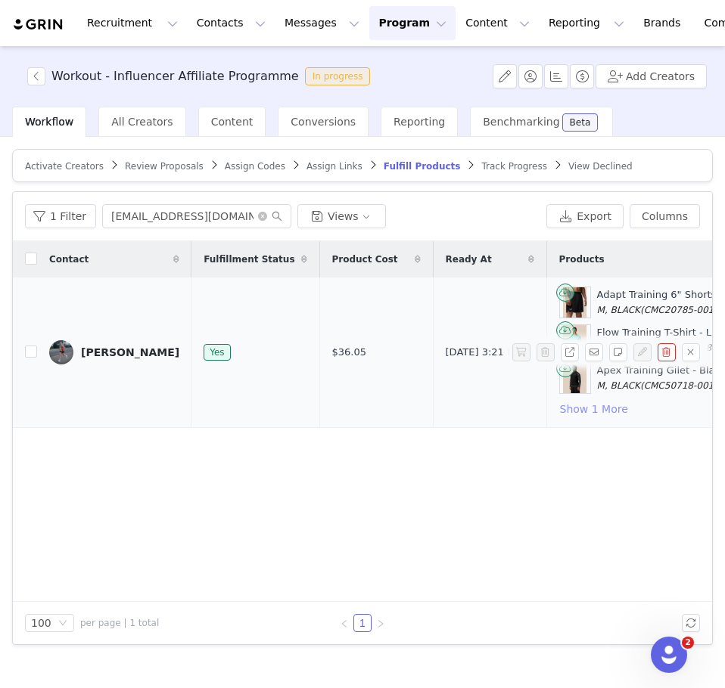
click at [559, 406] on button "Show 1 More" at bounding box center [594, 409] width 70 height 18
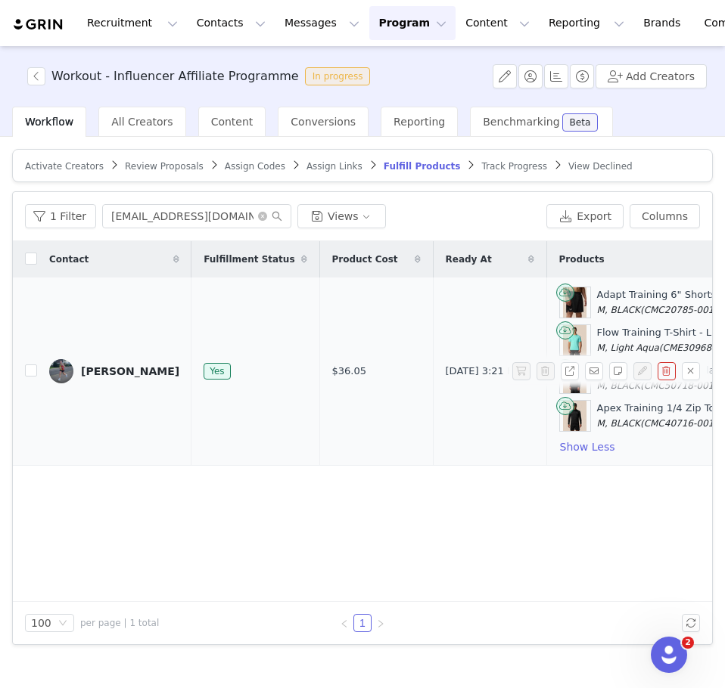
click at [110, 378] on link "[PERSON_NAME]" at bounding box center [114, 371] width 130 height 24
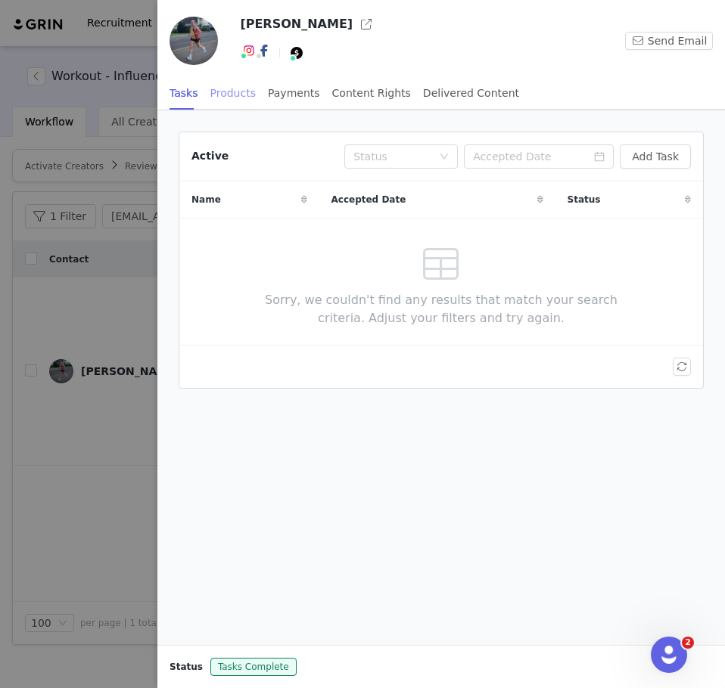
click at [239, 95] on div "Products" at bounding box center [232, 93] width 45 height 34
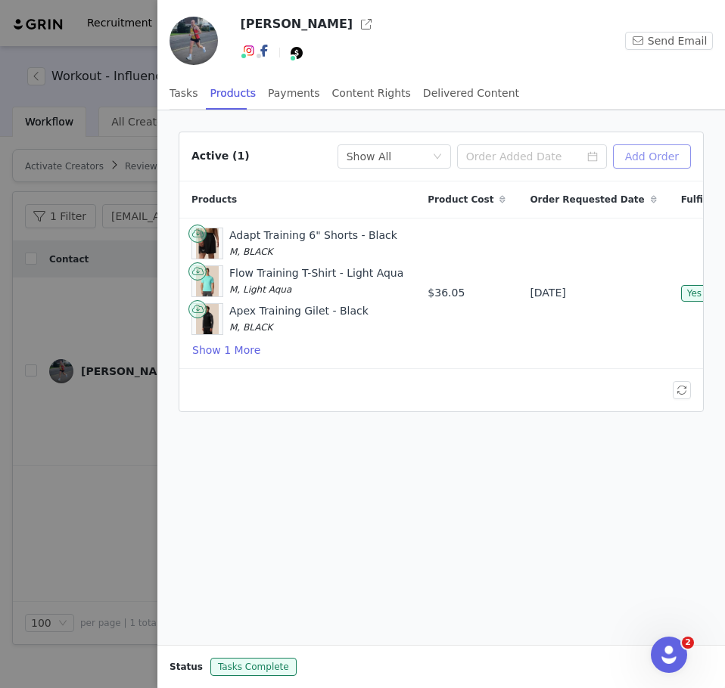
click at [667, 160] on button "Add Order" at bounding box center [652, 156] width 78 height 24
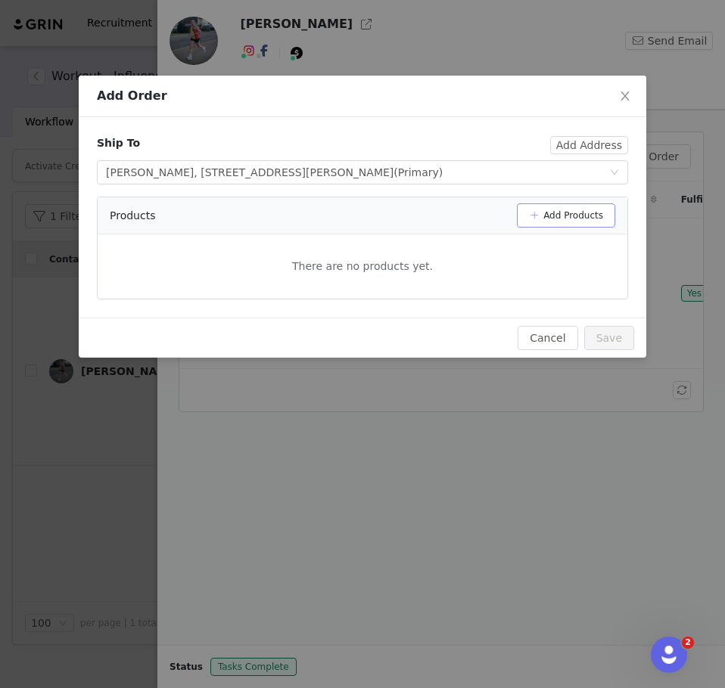
click at [585, 210] on button "Add Products" at bounding box center [566, 215] width 98 height 24
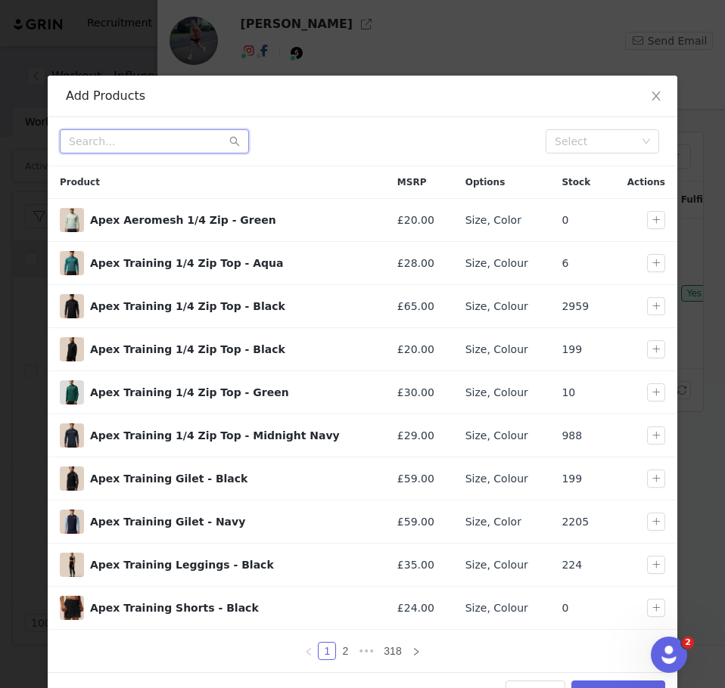
click at [172, 144] on input "text" at bounding box center [154, 141] width 189 height 24
click at [113, 149] on input "text" at bounding box center [154, 141] width 189 height 24
paste input "Quilts Jacket - Charcoal"
type input "Quilts Jacket - Charcoal"
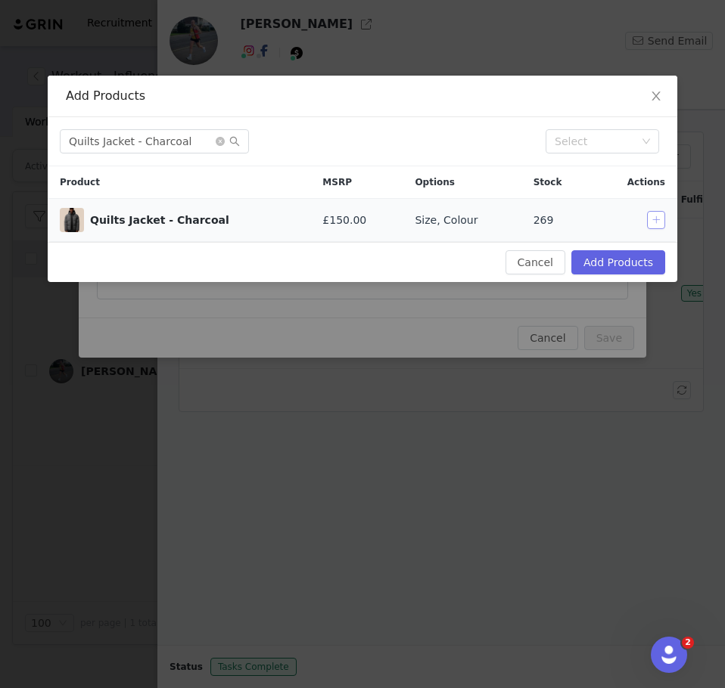
click at [662, 215] on button "button" at bounding box center [656, 220] width 18 height 18
click at [601, 256] on button "Add Products" at bounding box center [618, 262] width 94 height 24
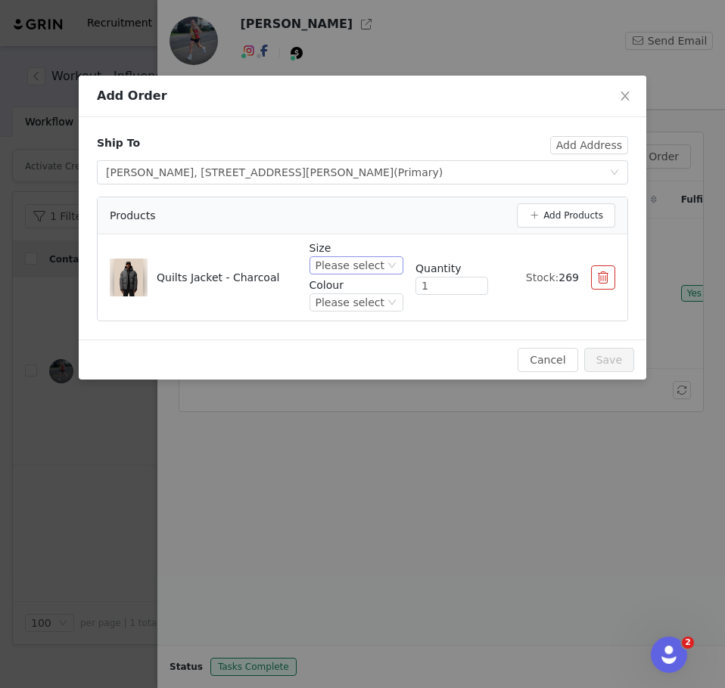
click at [382, 263] on div "Please select" at bounding box center [349, 265] width 69 height 17
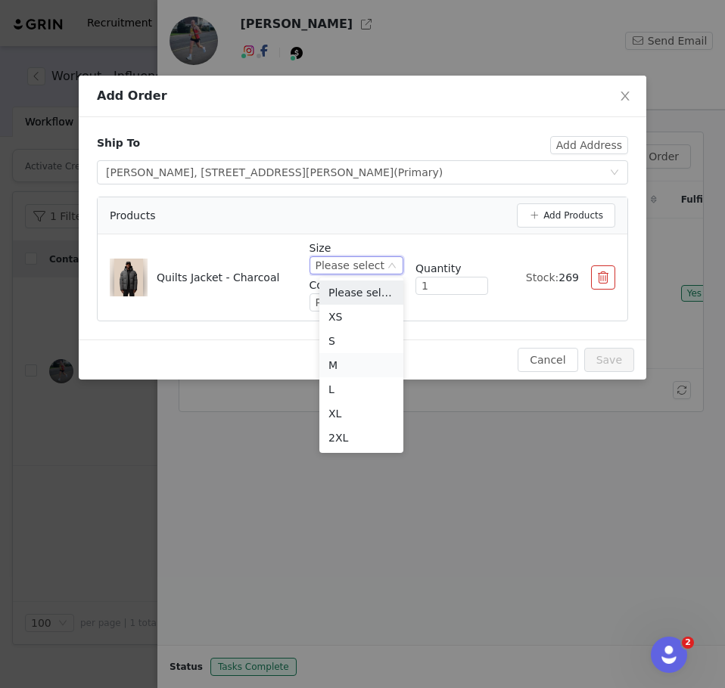
click at [347, 365] on li "M" at bounding box center [361, 365] width 84 height 24
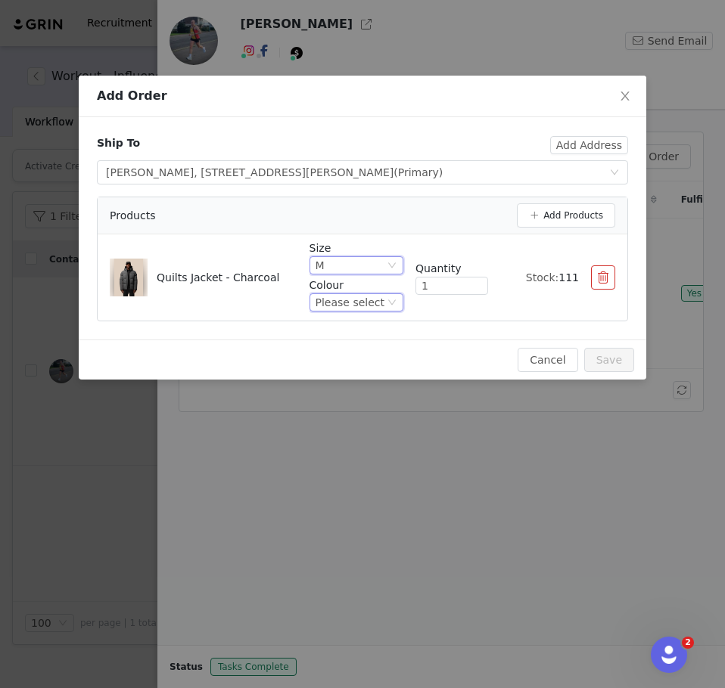
click at [369, 311] on div "Please select" at bounding box center [356, 302] width 94 height 18
click at [361, 351] on li "CHARCOAL" at bounding box center [361, 354] width 84 height 24
click at [613, 361] on button "Save" at bounding box center [609, 360] width 50 height 24
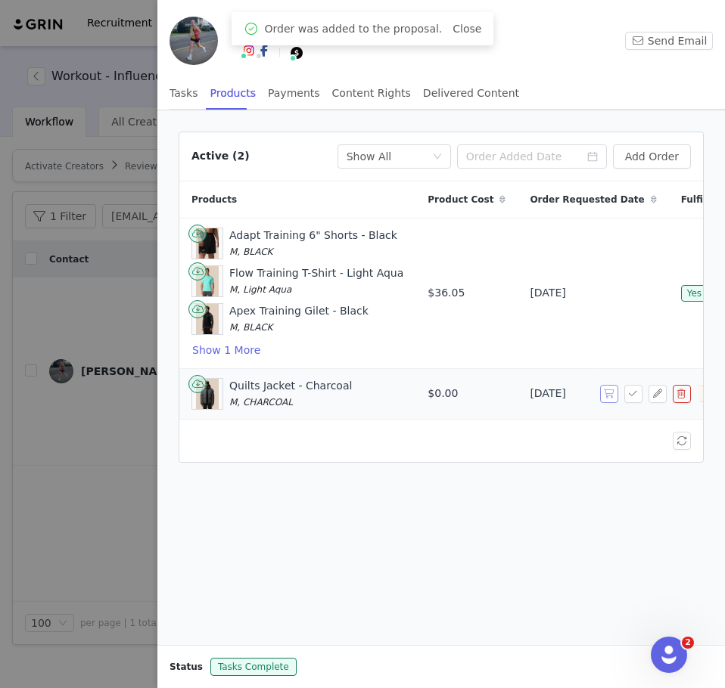
click at [608, 393] on button "button" at bounding box center [609, 394] width 18 height 18
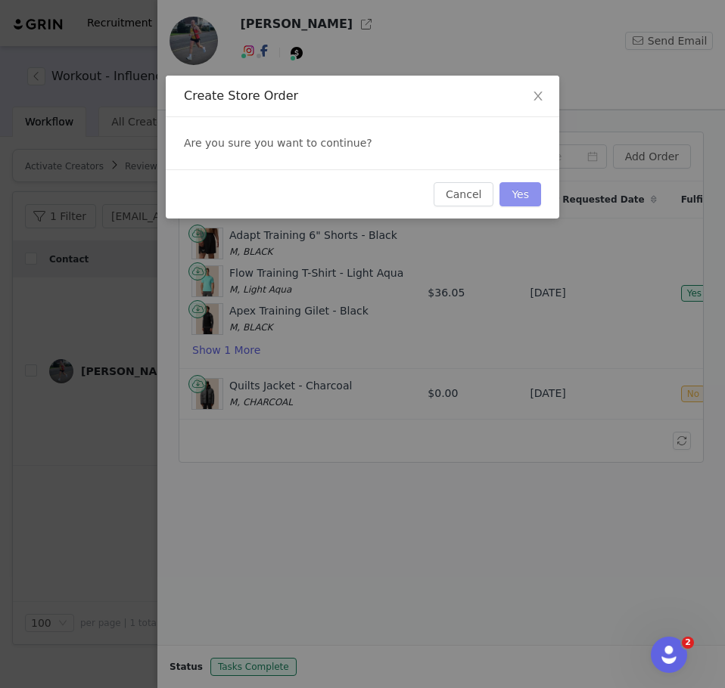
click at [517, 199] on button "Yes" at bounding box center [520, 194] width 42 height 24
